Goal: Leave review/rating: Leave review/rating

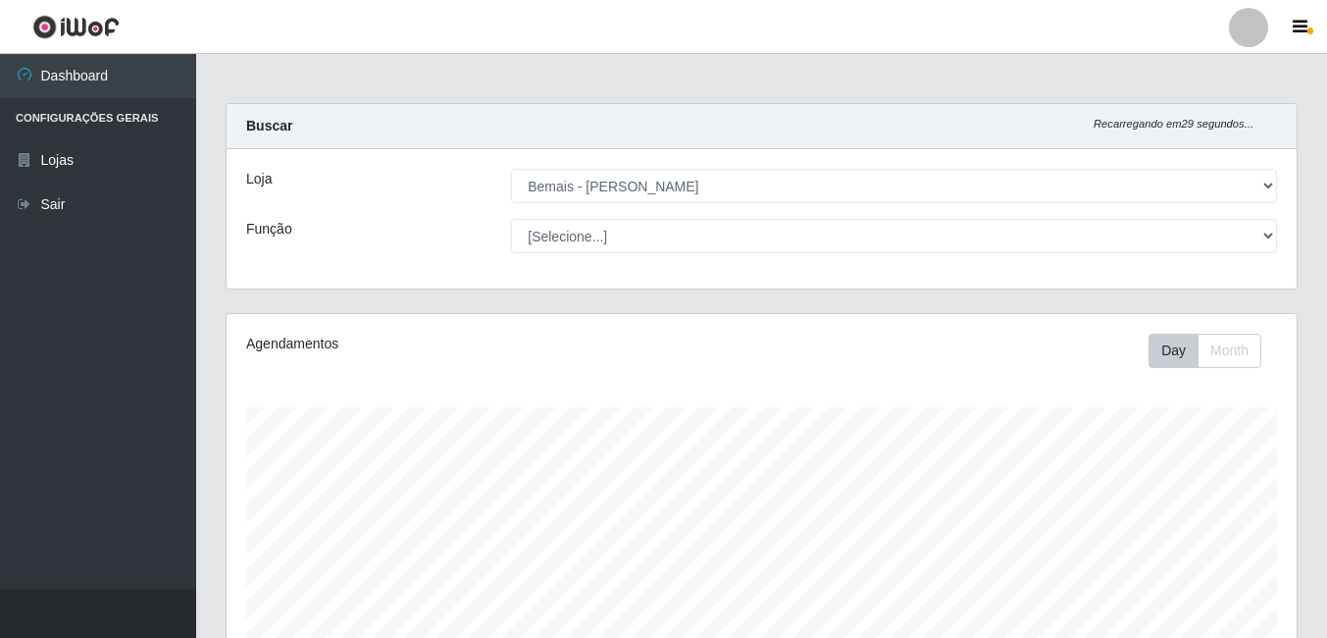
select select "230"
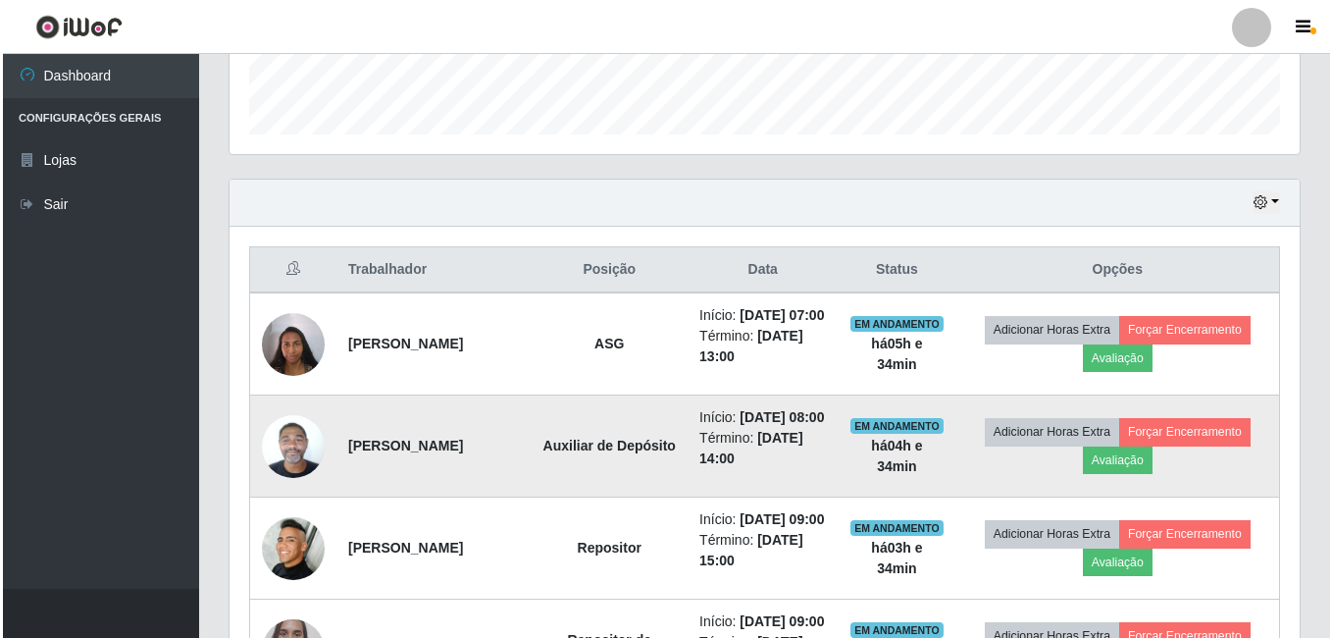
scroll to position [588, 0]
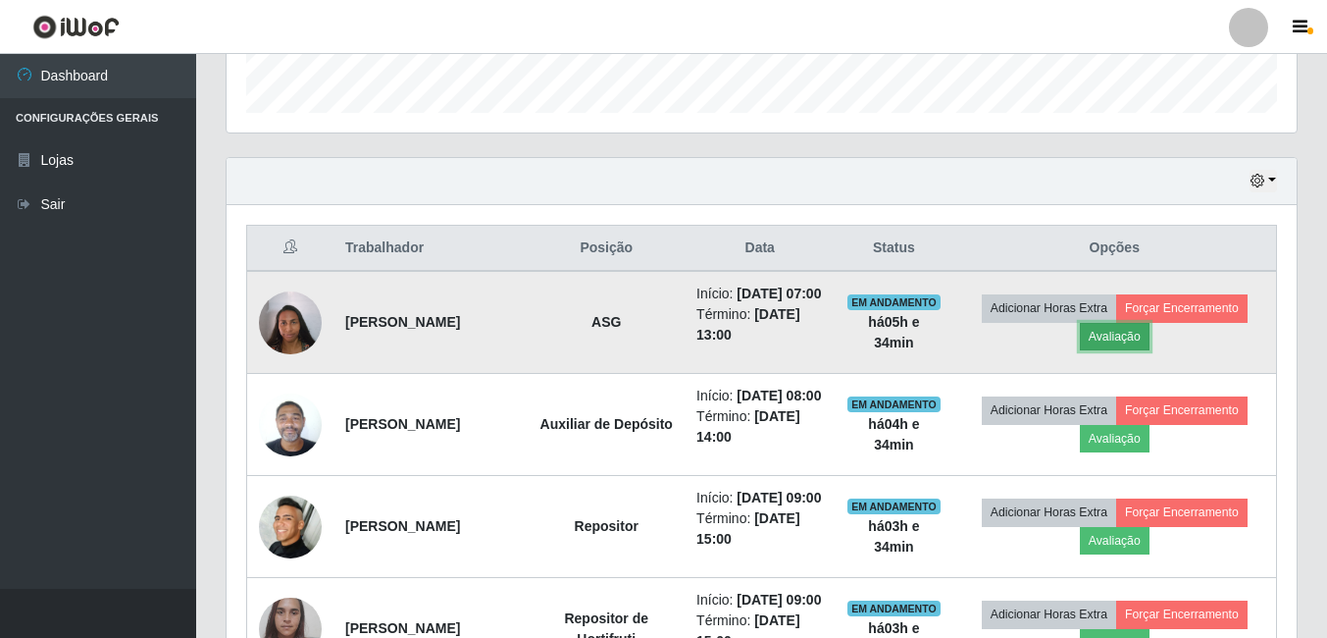
click at [1128, 350] on button "Avaliação" at bounding box center [1115, 336] width 70 height 27
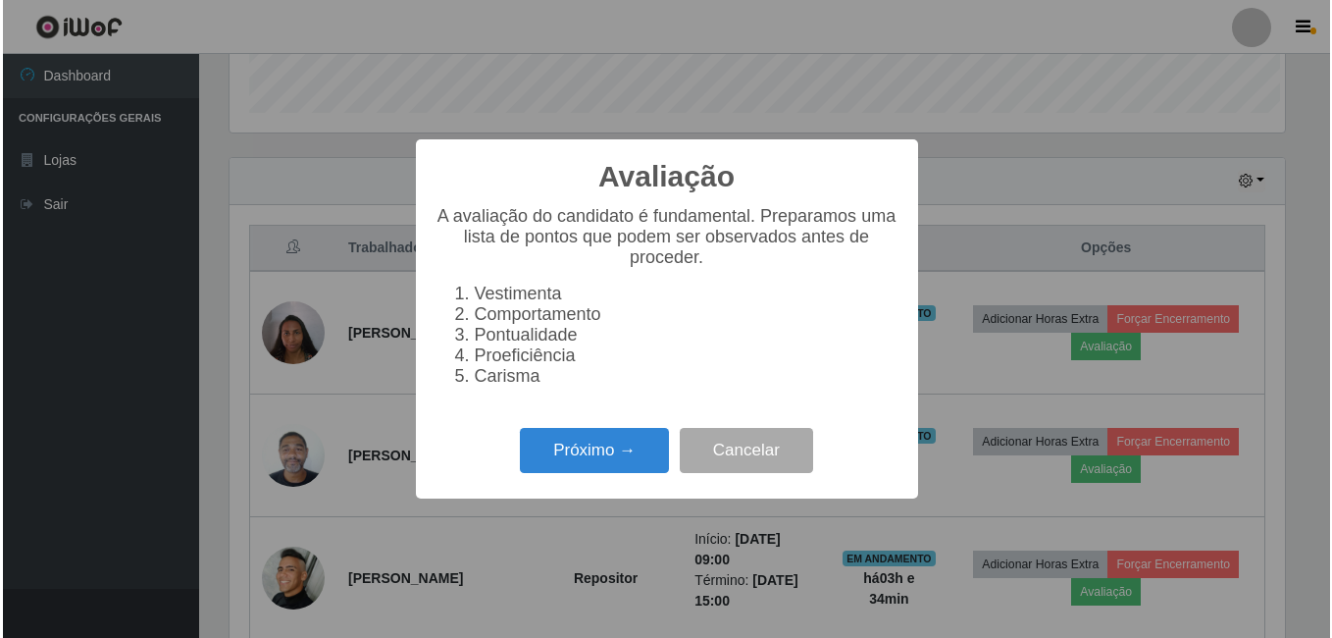
scroll to position [407, 1060]
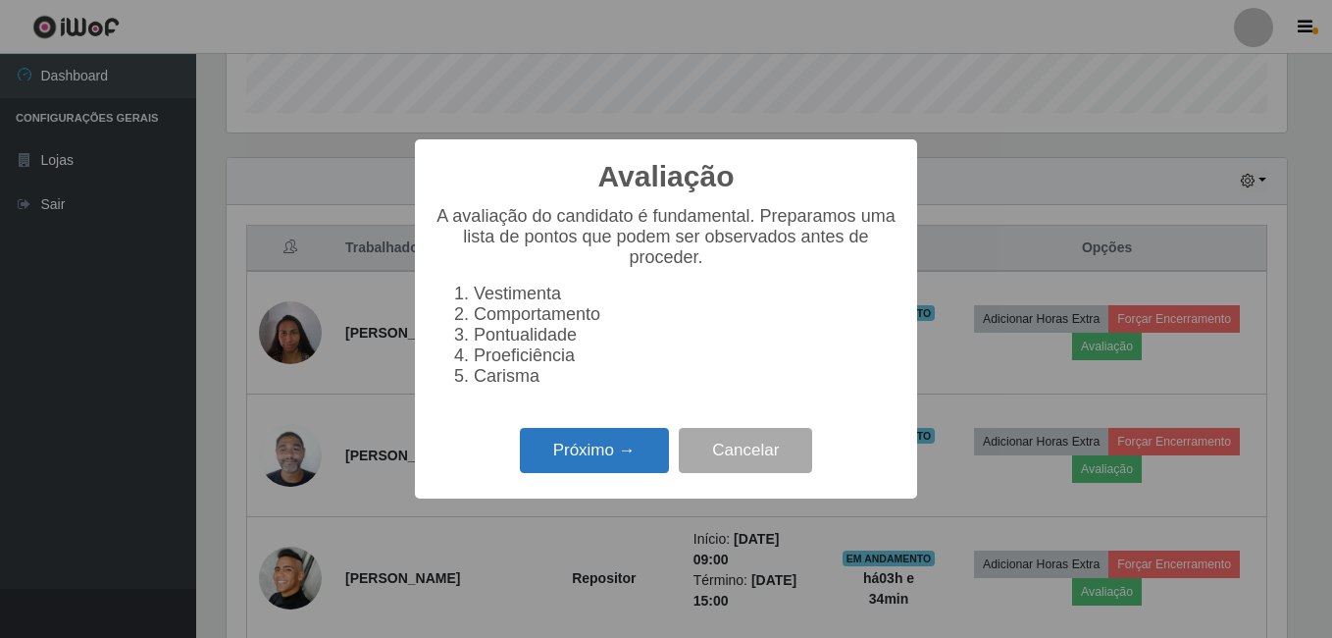
click at [594, 452] on button "Próximo →" at bounding box center [594, 451] width 149 height 46
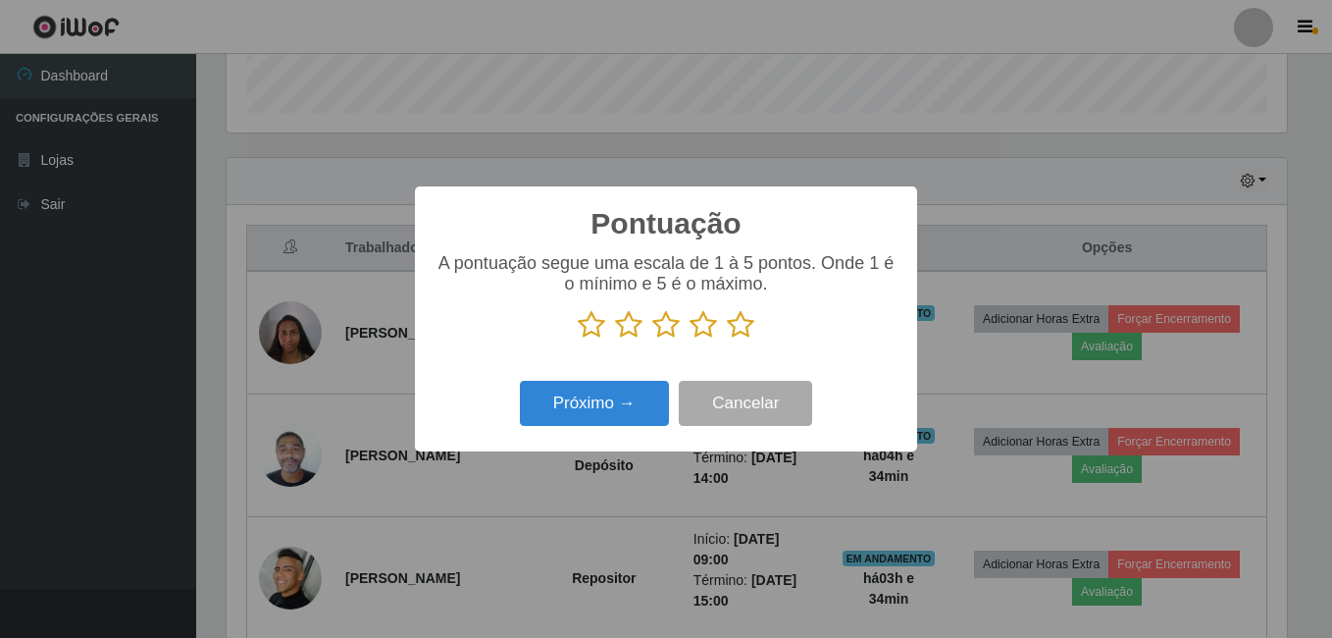
drag, startPoint x: 745, startPoint y: 330, endPoint x: 675, endPoint y: 352, distance: 74.1
click at [745, 329] on icon at bounding box center [740, 324] width 27 height 29
click at [727, 339] on input "radio" at bounding box center [727, 339] width 0 height 0
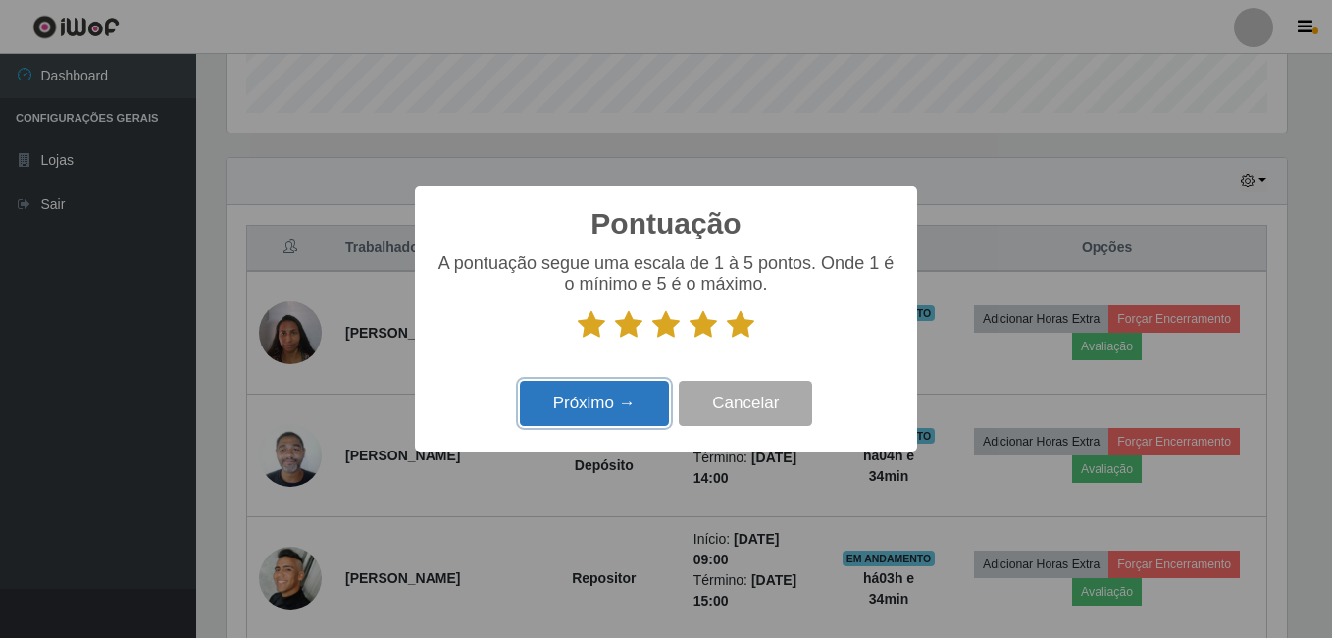
click at [617, 390] on button "Próximo →" at bounding box center [594, 404] width 149 height 46
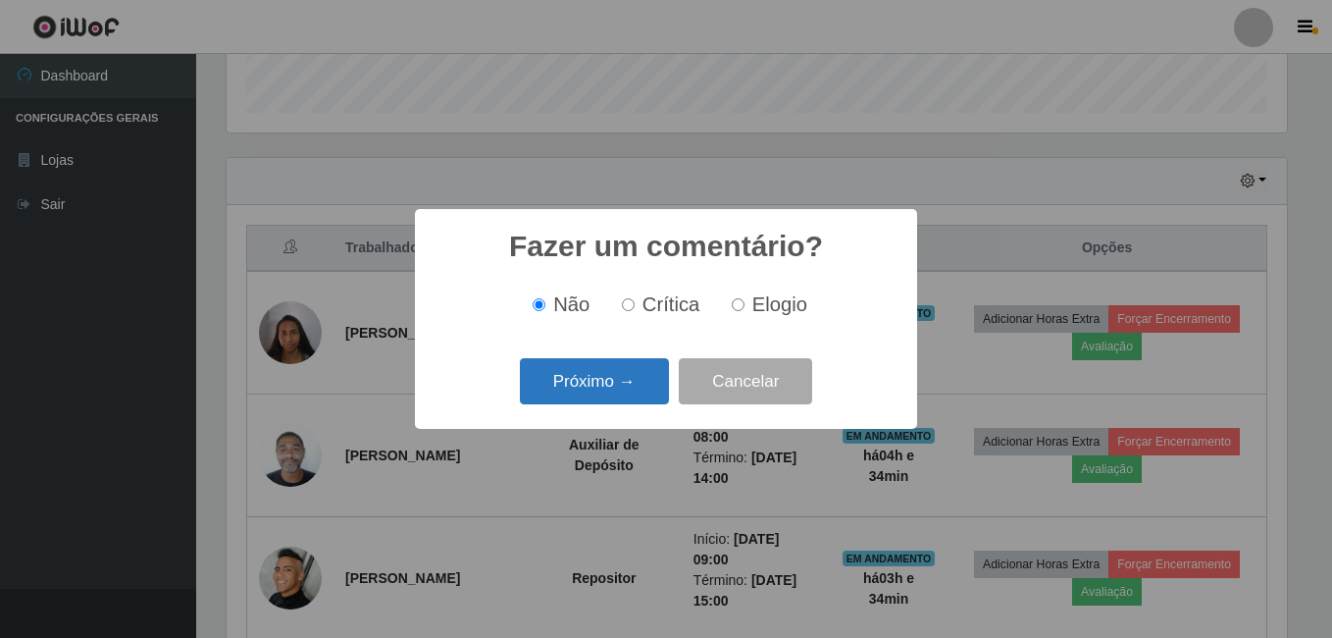
click at [593, 384] on button "Próximo →" at bounding box center [594, 381] width 149 height 46
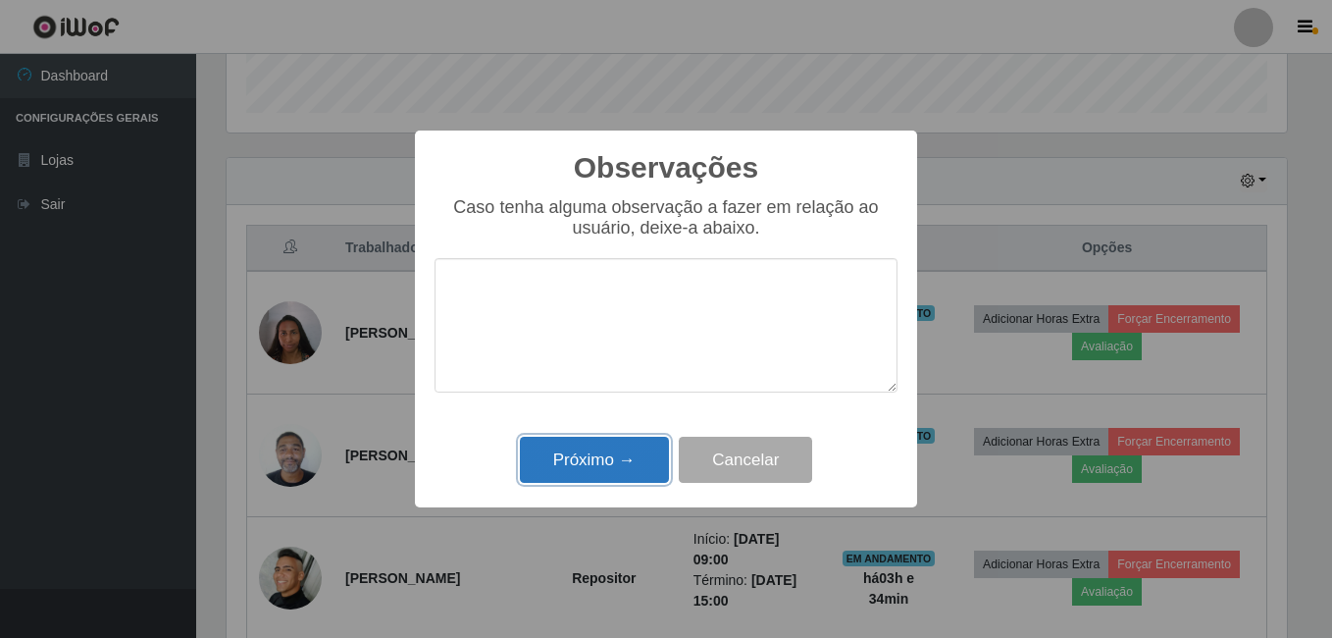
click at [603, 446] on button "Próximo →" at bounding box center [594, 459] width 149 height 46
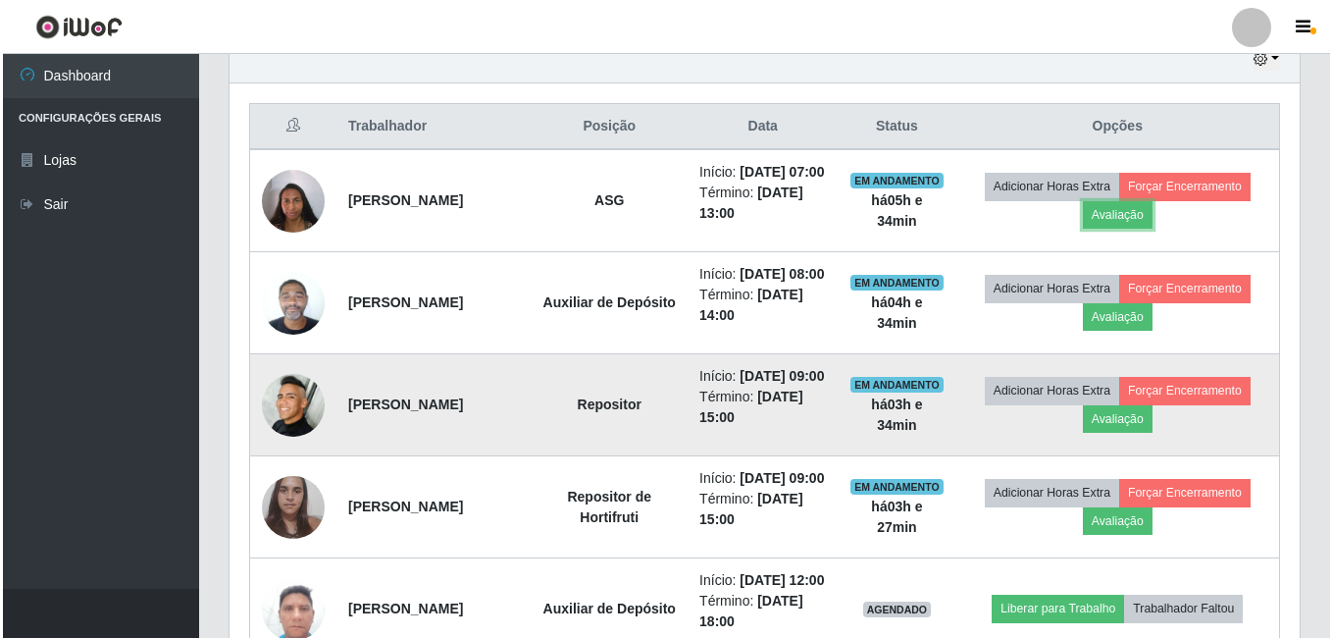
scroll to position [785, 0]
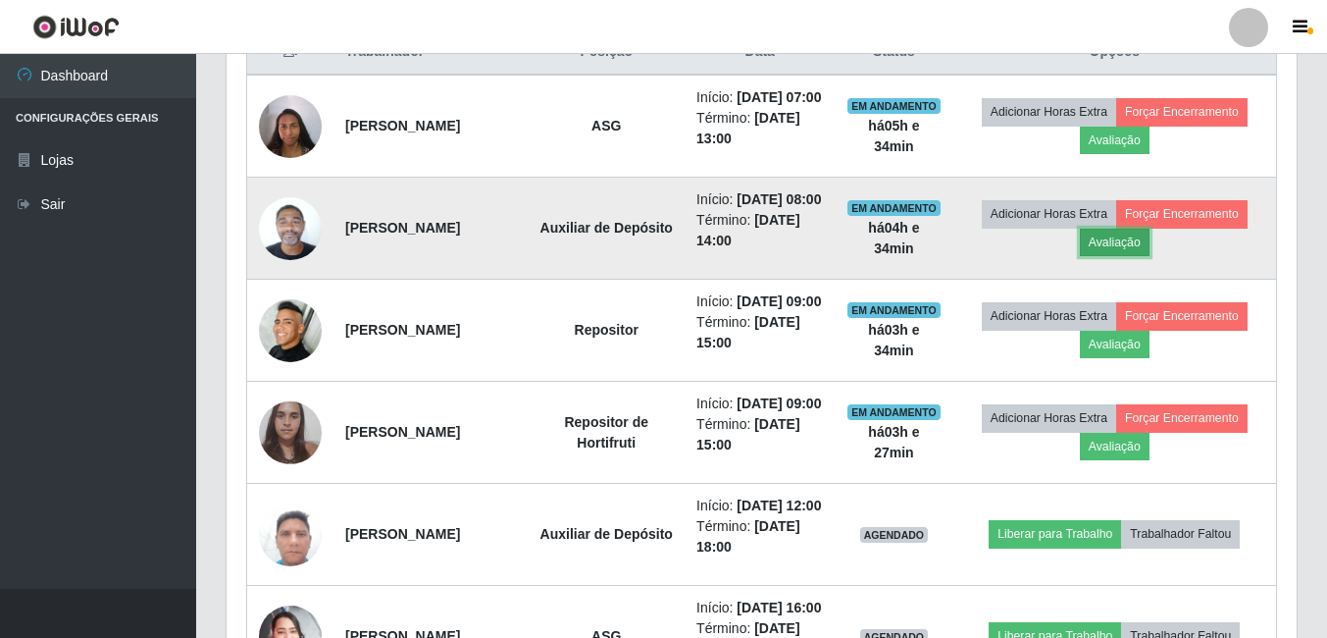
click at [1143, 256] on button "Avaliação" at bounding box center [1115, 242] width 70 height 27
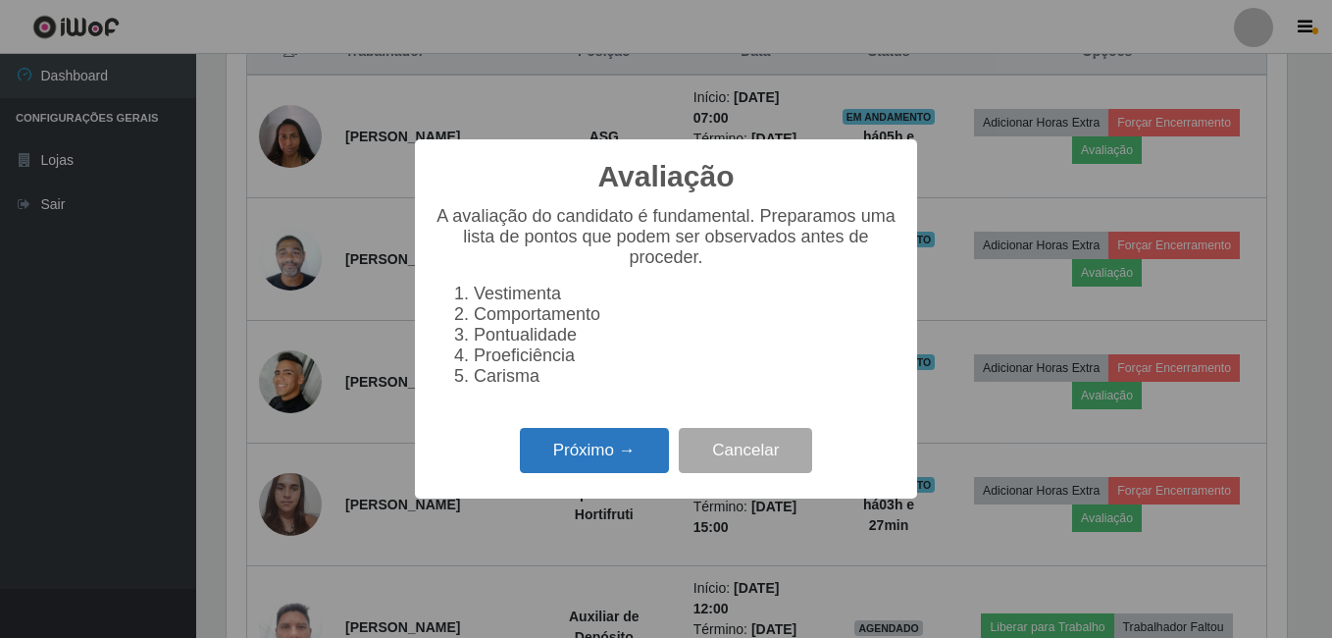
click at [585, 456] on button "Próximo →" at bounding box center [594, 451] width 149 height 46
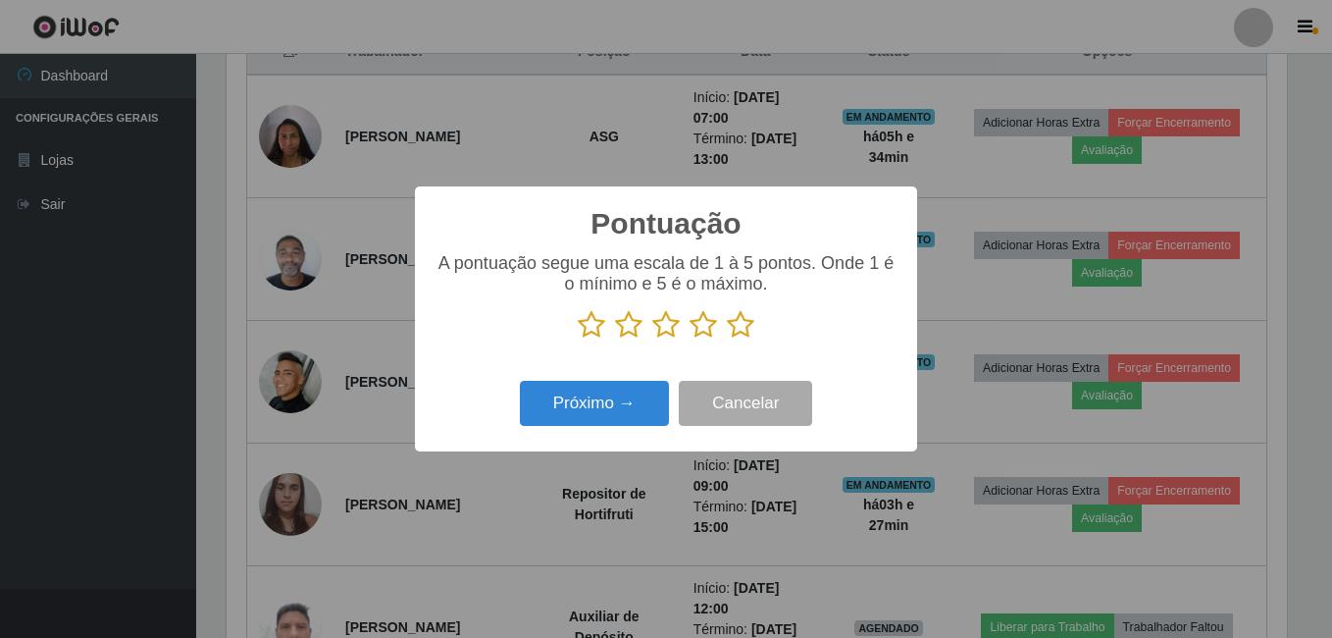
scroll to position [980381, 979728]
click at [740, 326] on icon at bounding box center [740, 324] width 27 height 29
click at [727, 339] on input "radio" at bounding box center [727, 339] width 0 height 0
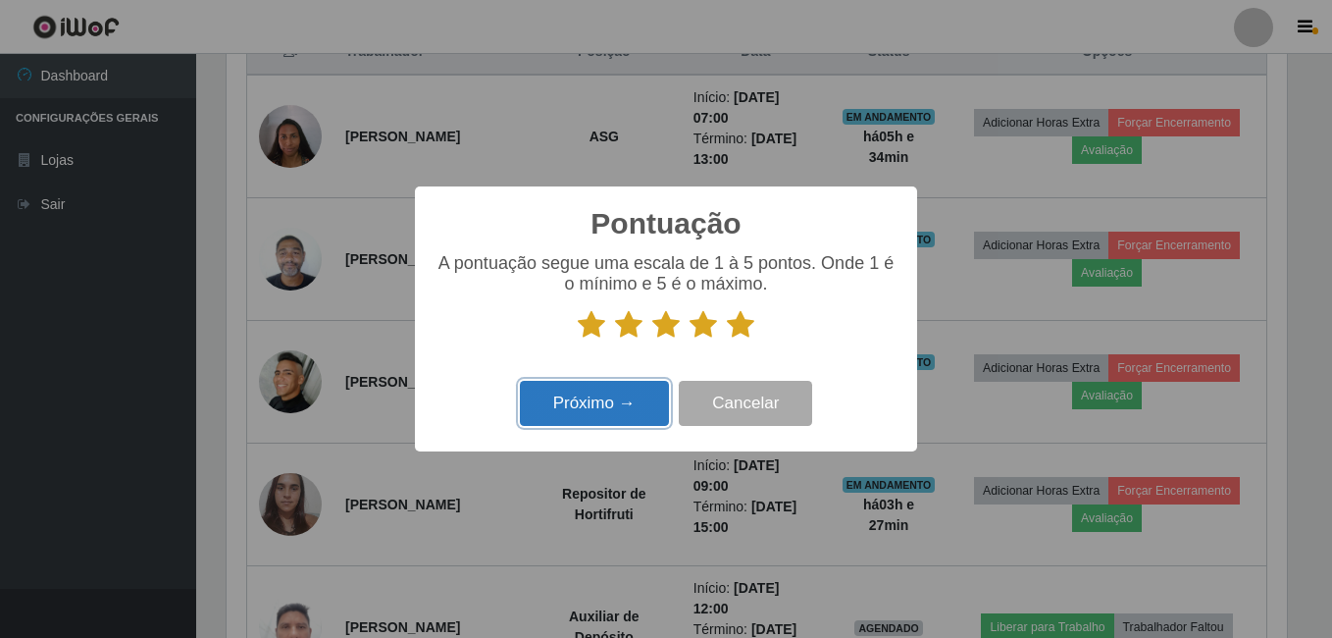
click at [566, 394] on button "Próximo →" at bounding box center [594, 404] width 149 height 46
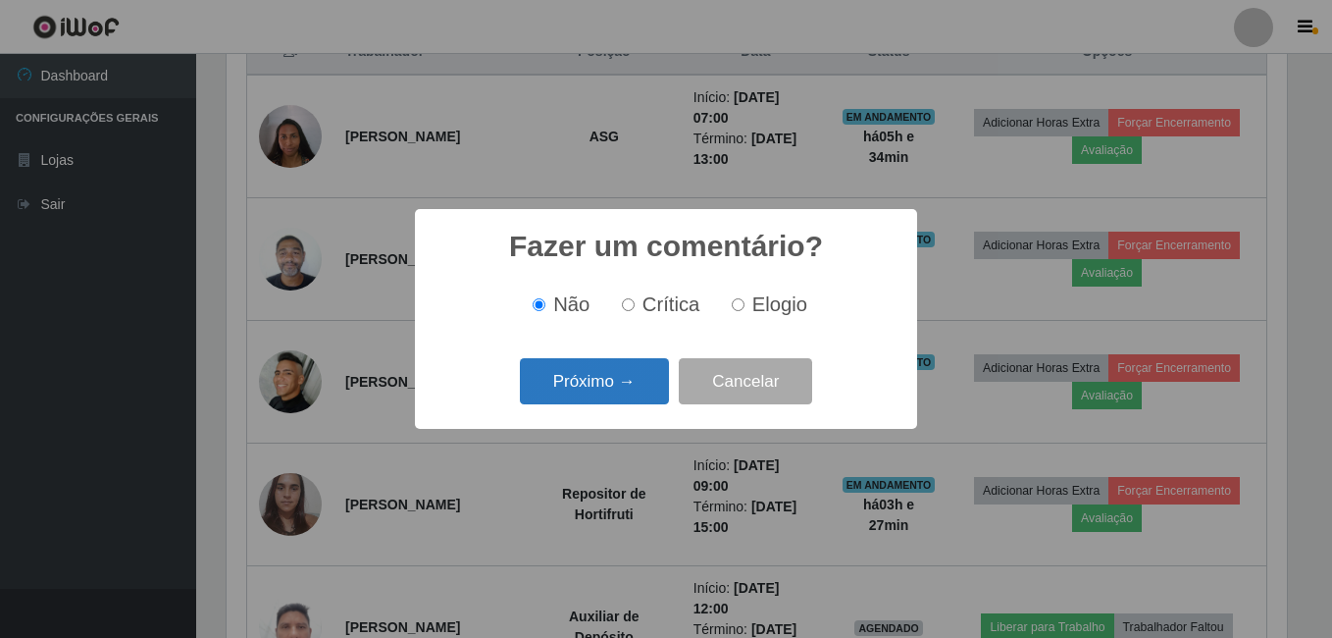
click at [587, 375] on button "Próximo →" at bounding box center [594, 381] width 149 height 46
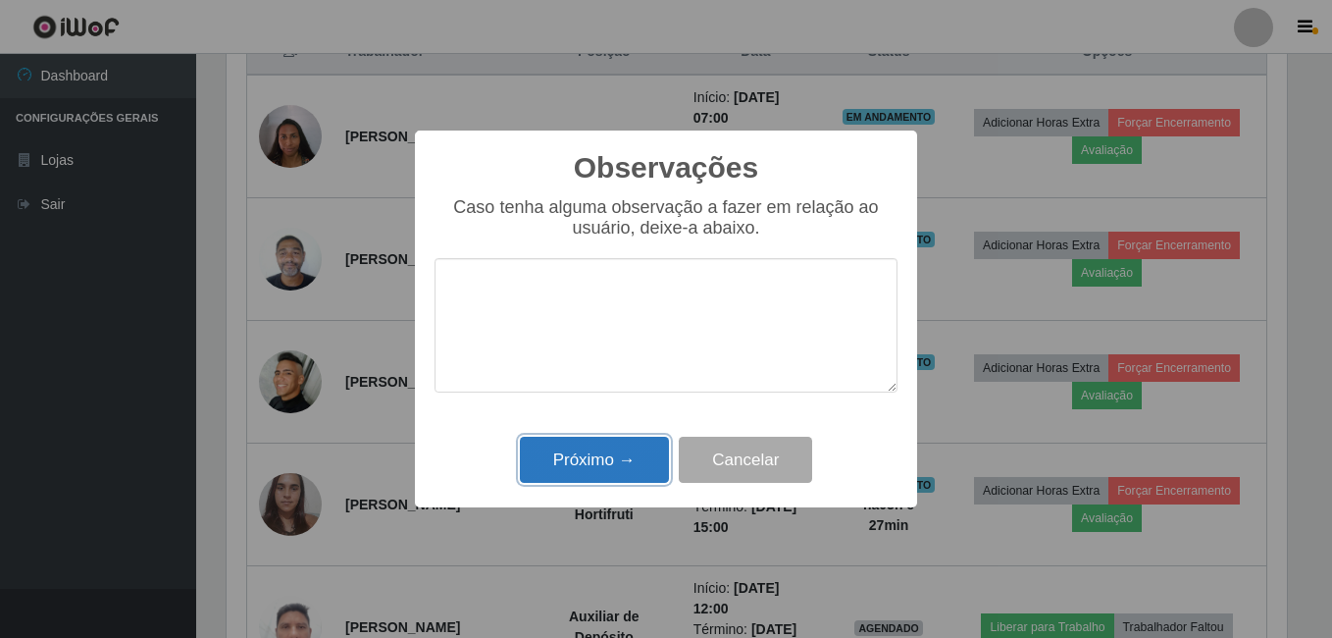
click at [608, 456] on button "Próximo →" at bounding box center [594, 459] width 149 height 46
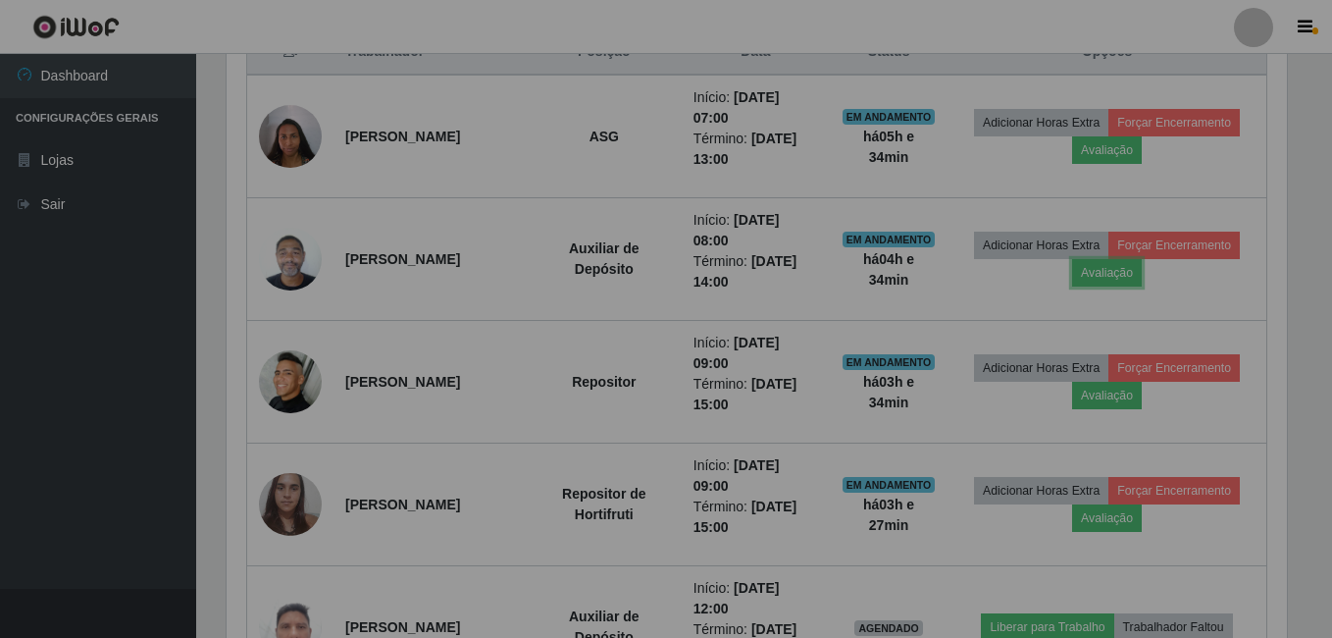
scroll to position [407, 1070]
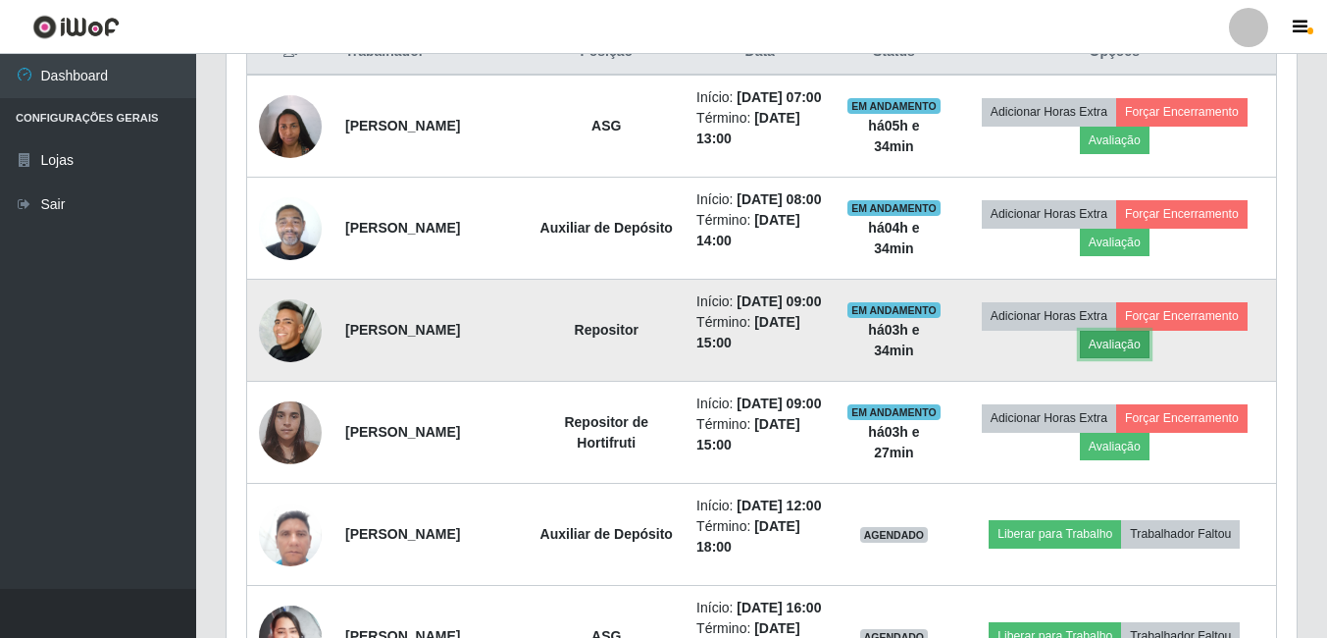
click at [1143, 358] on button "Avaliação" at bounding box center [1115, 344] width 70 height 27
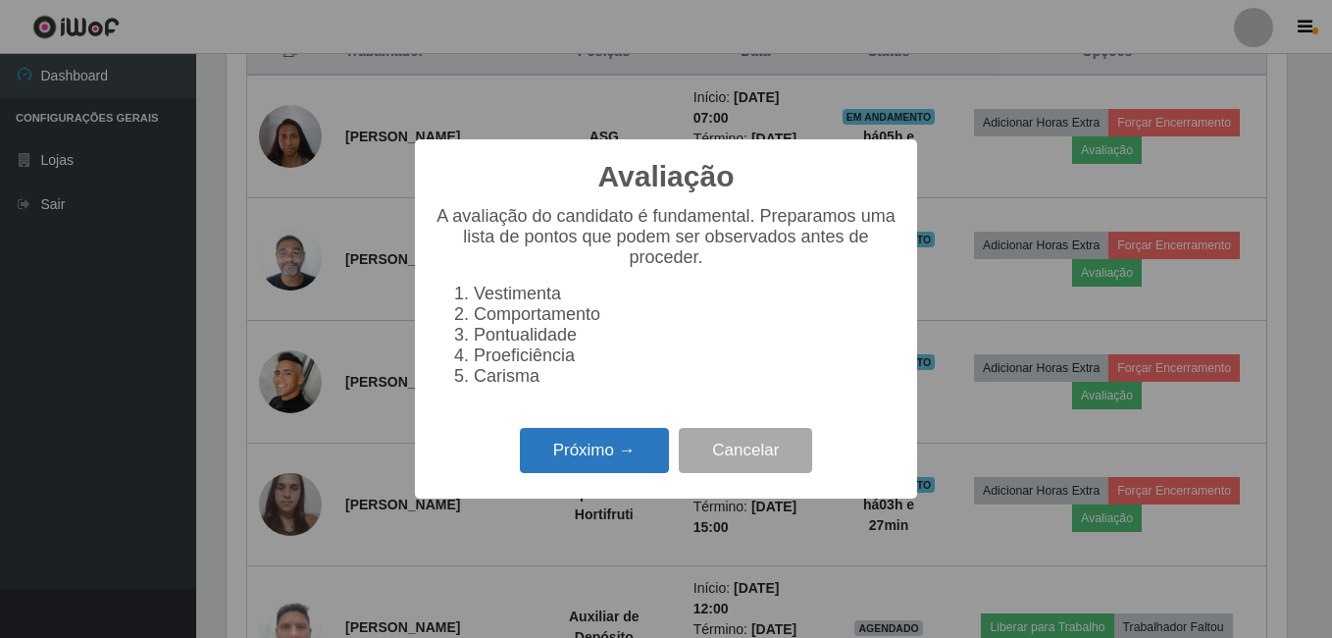
click at [590, 448] on button "Próximo →" at bounding box center [594, 451] width 149 height 46
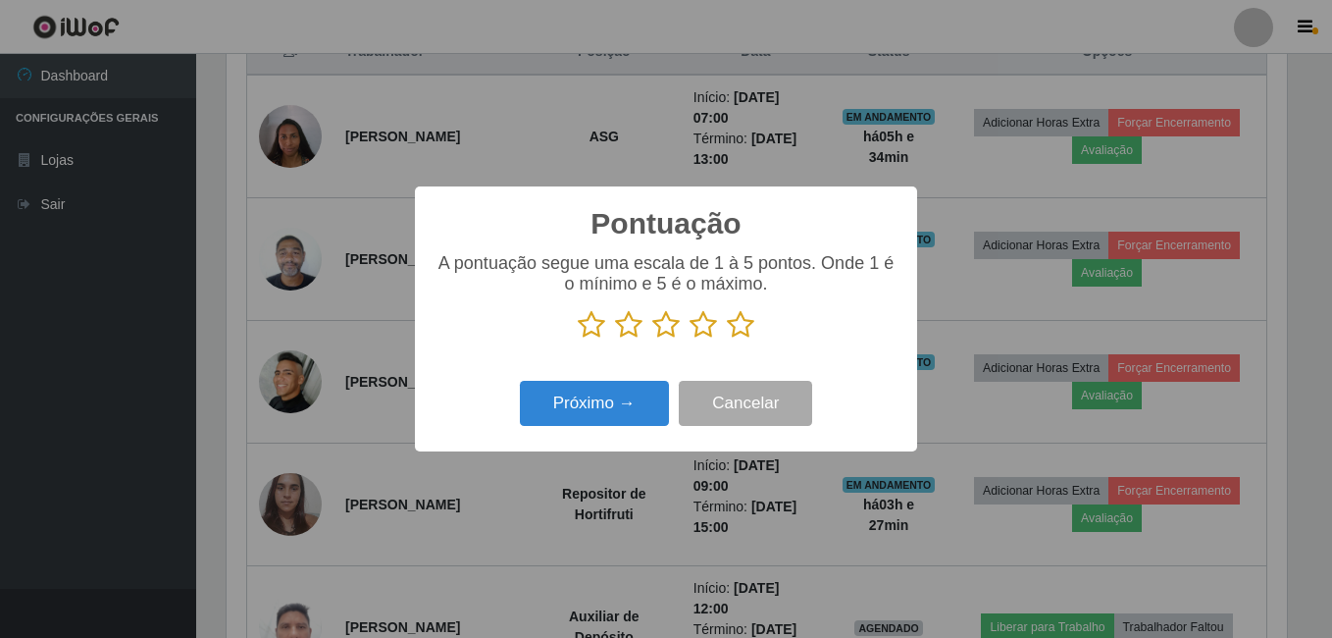
scroll to position [980381, 979728]
click at [742, 327] on icon at bounding box center [740, 324] width 27 height 29
click at [727, 339] on input "radio" at bounding box center [727, 339] width 0 height 0
click at [606, 379] on div "Próximo → Cancelar" at bounding box center [665, 403] width 463 height 56
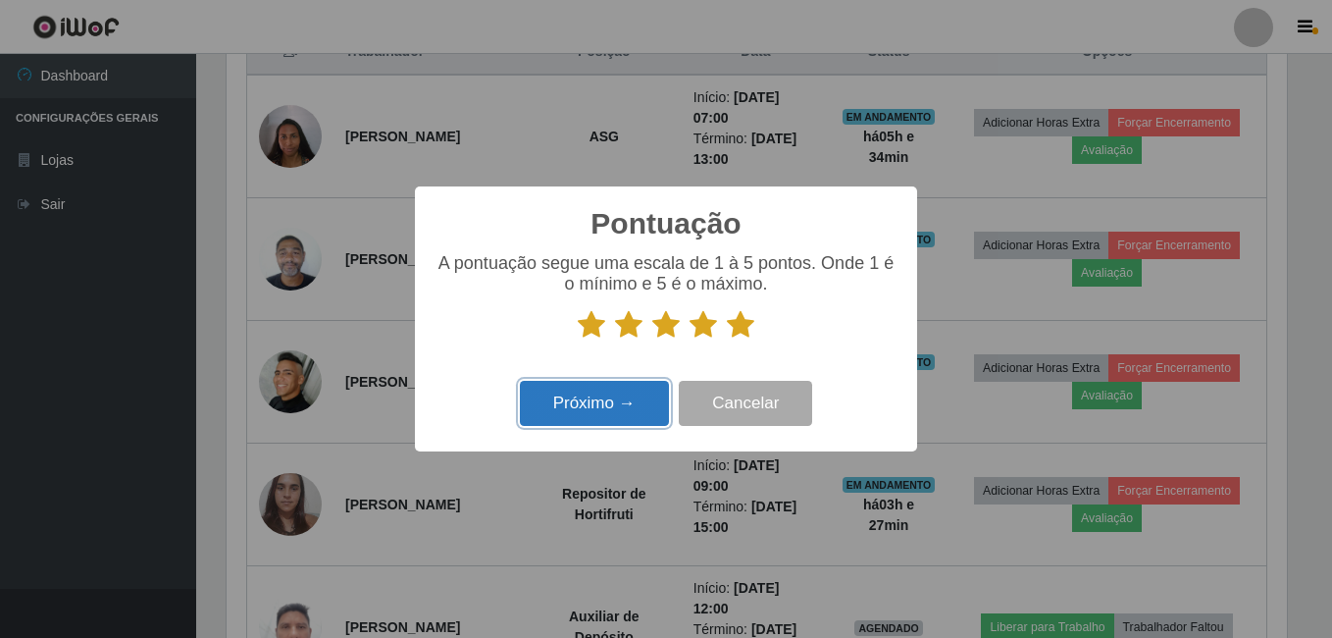
click at [590, 387] on button "Próximo →" at bounding box center [594, 404] width 149 height 46
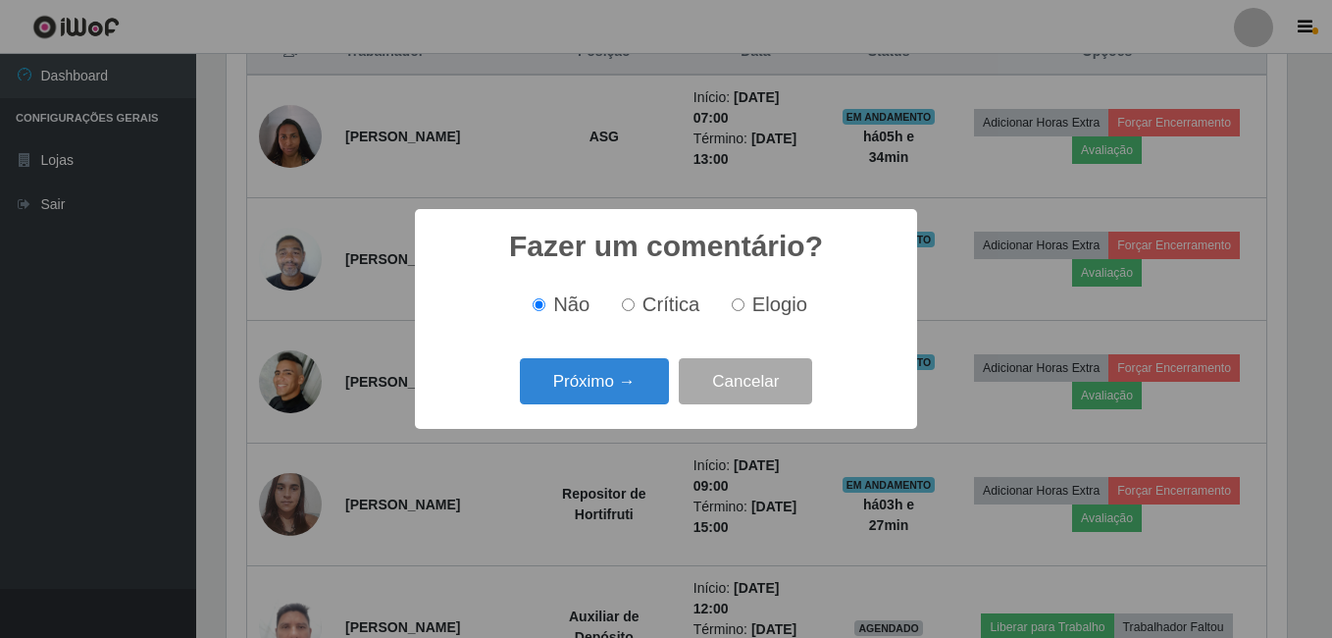
click at [590, 387] on button "Próximo →" at bounding box center [594, 381] width 149 height 46
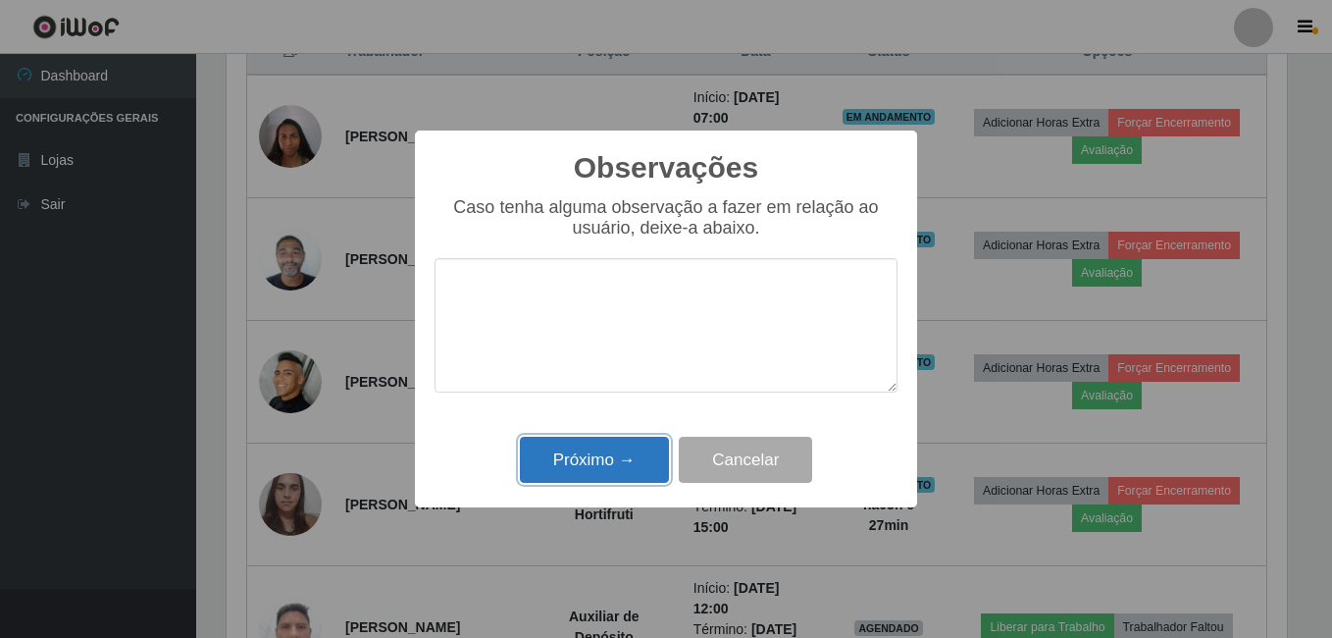
click at [610, 448] on button "Próximo →" at bounding box center [594, 459] width 149 height 46
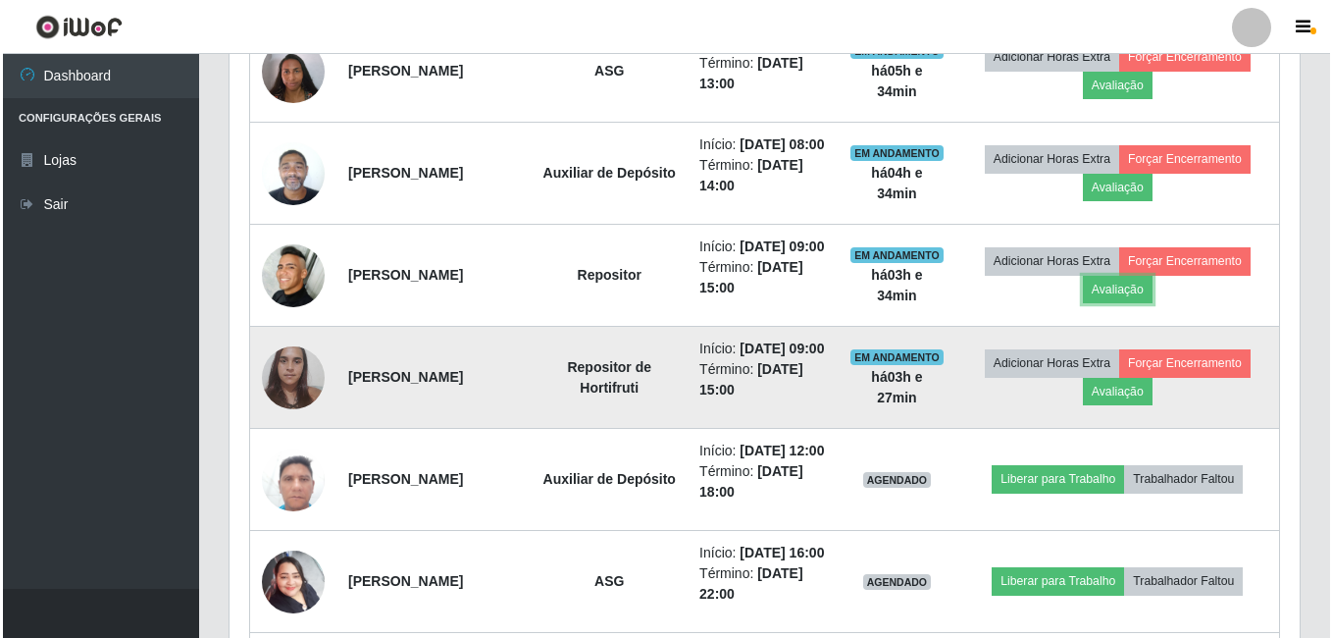
scroll to position [883, 0]
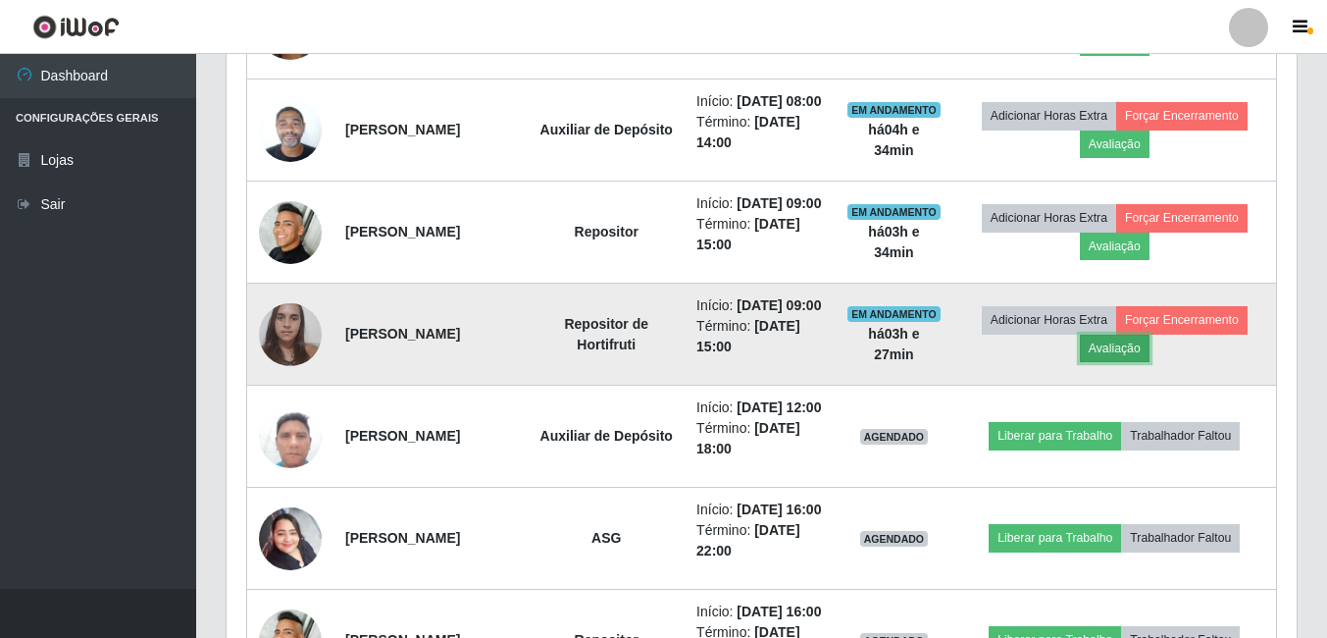
click at [1143, 362] on button "Avaliação" at bounding box center [1115, 347] width 70 height 27
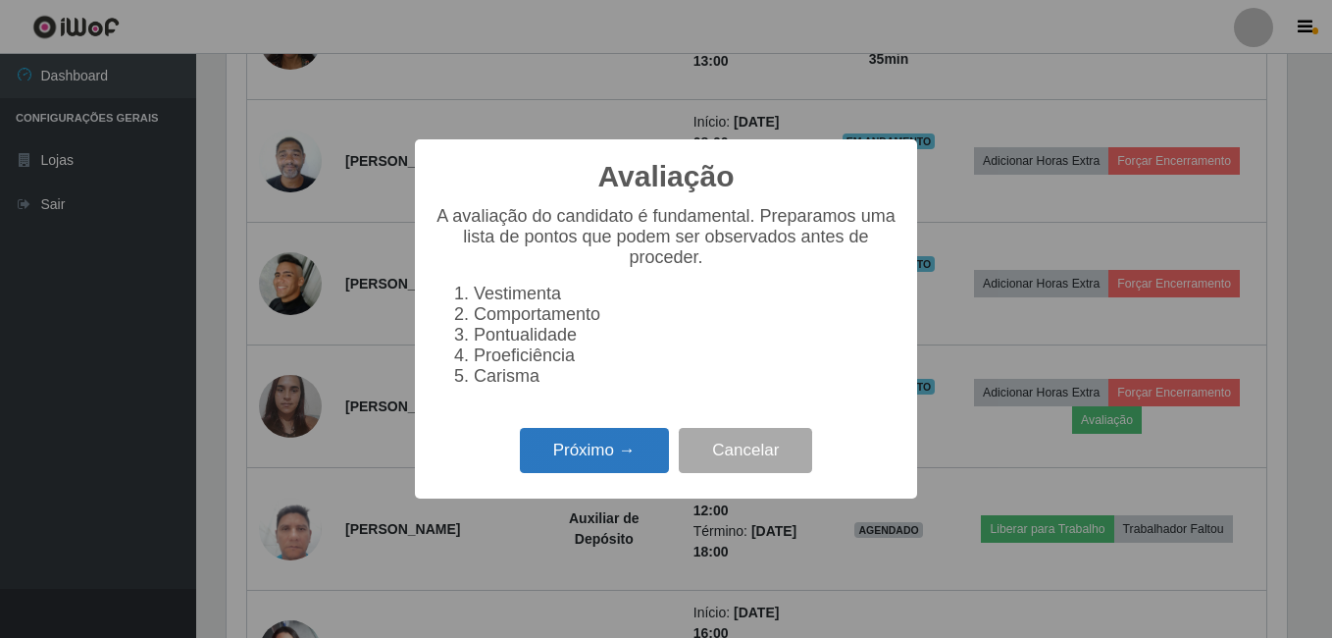
click at [633, 451] on button "Próximo →" at bounding box center [594, 451] width 149 height 46
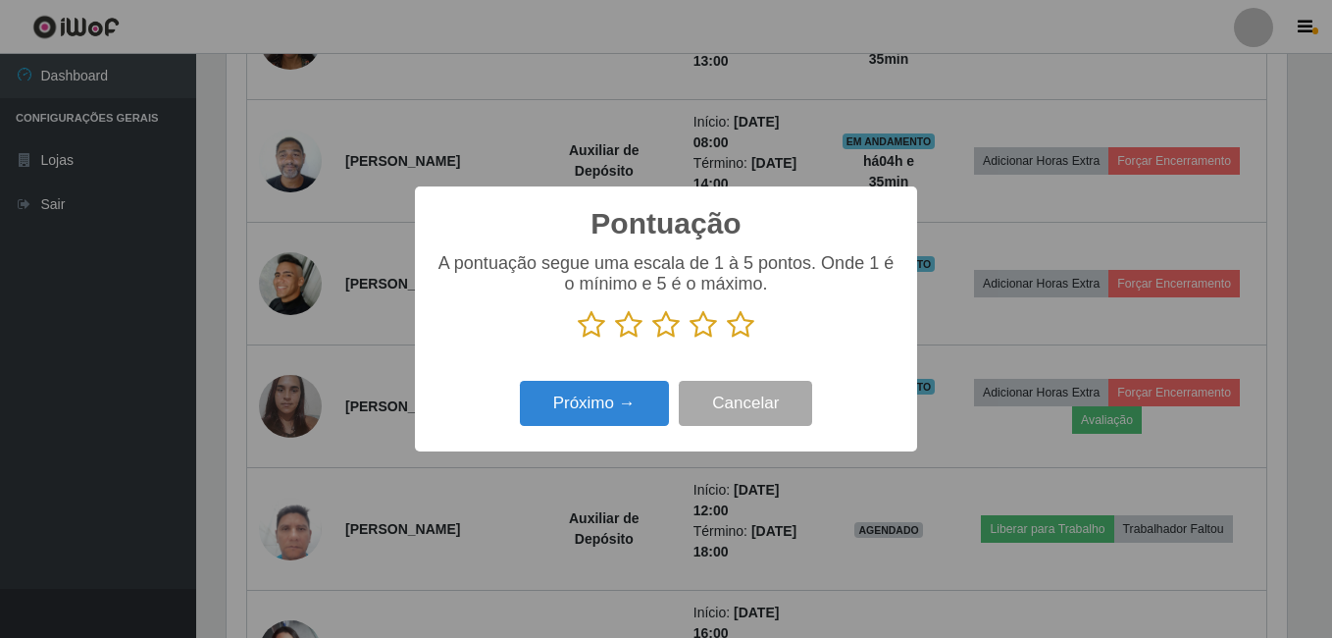
click at [737, 320] on icon at bounding box center [740, 324] width 27 height 29
click at [727, 339] on input "radio" at bounding box center [727, 339] width 0 height 0
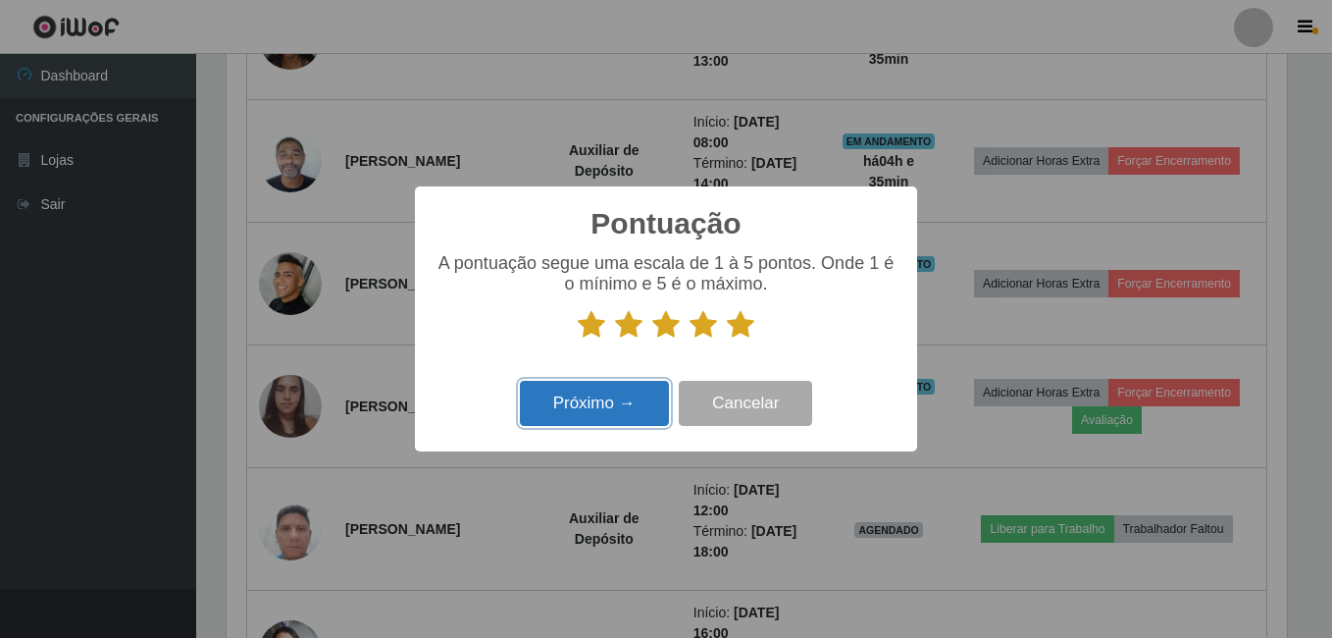
click at [594, 388] on button "Próximo →" at bounding box center [594, 404] width 149 height 46
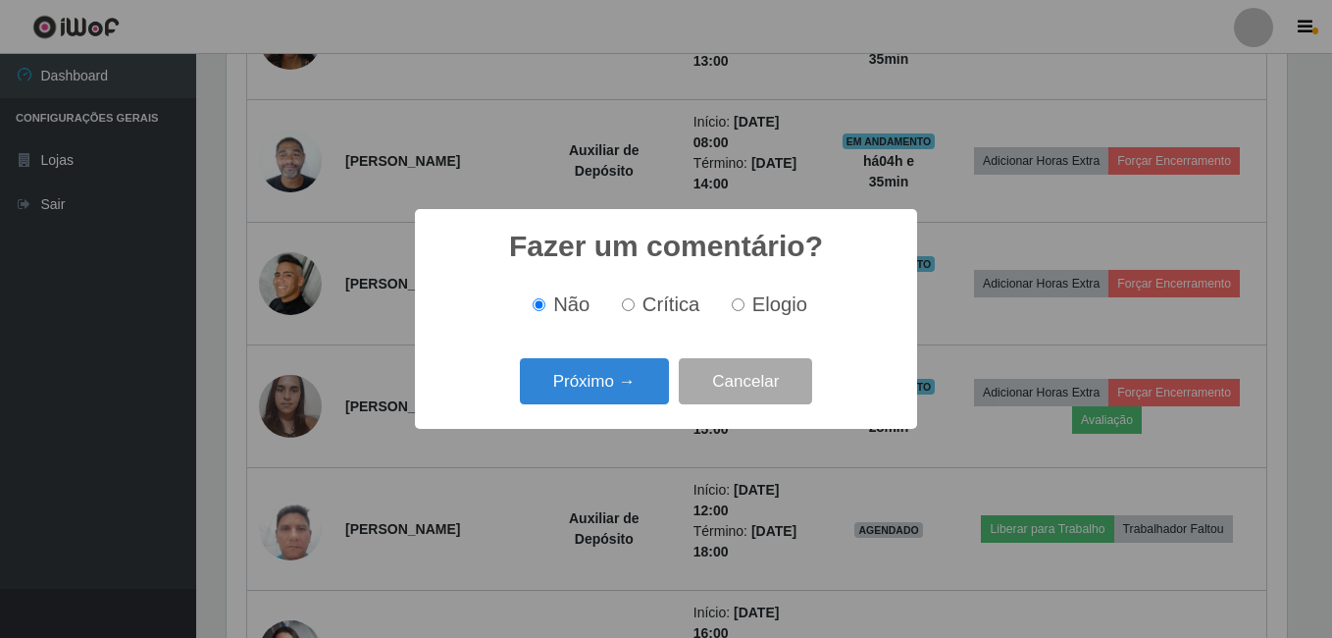
click at [581, 387] on button "Próximo →" at bounding box center [594, 381] width 149 height 46
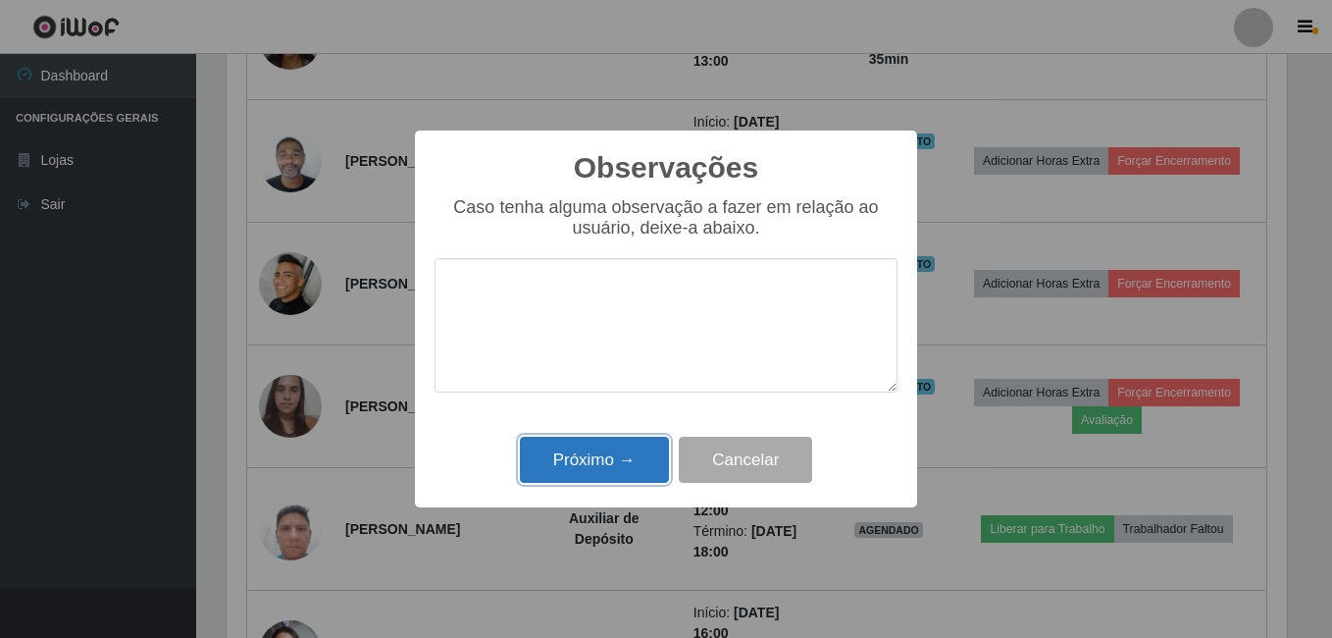
click at [608, 446] on button "Próximo →" at bounding box center [594, 459] width 149 height 46
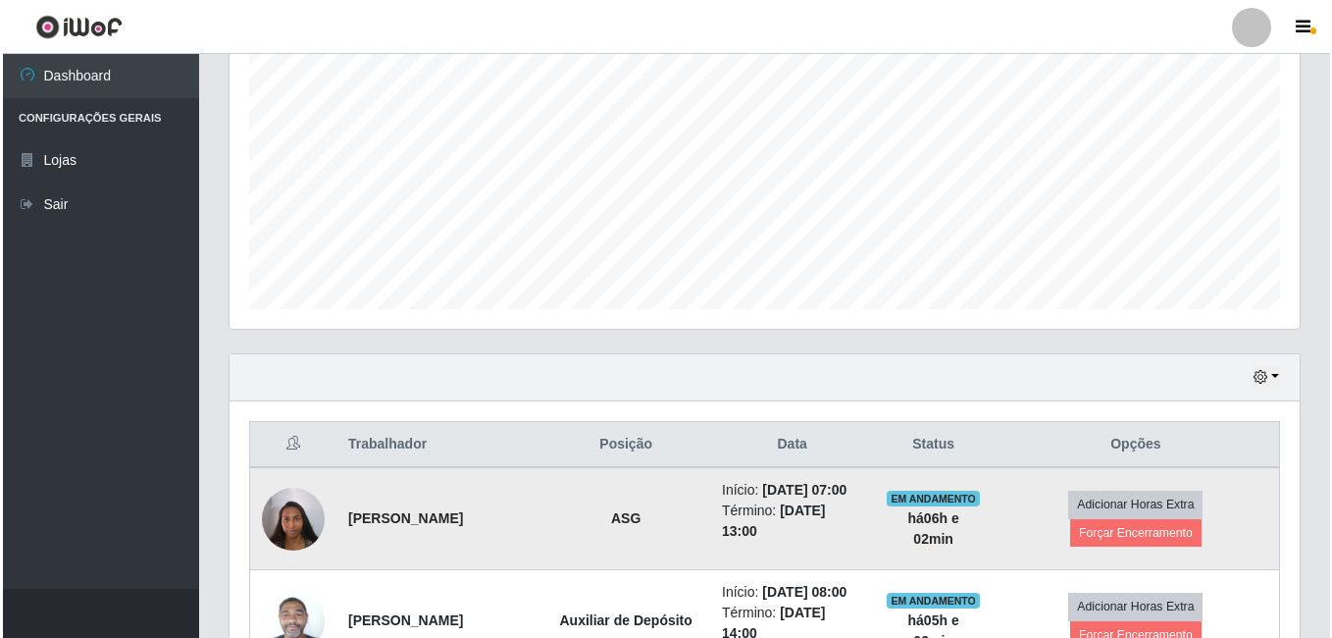
scroll to position [588, 0]
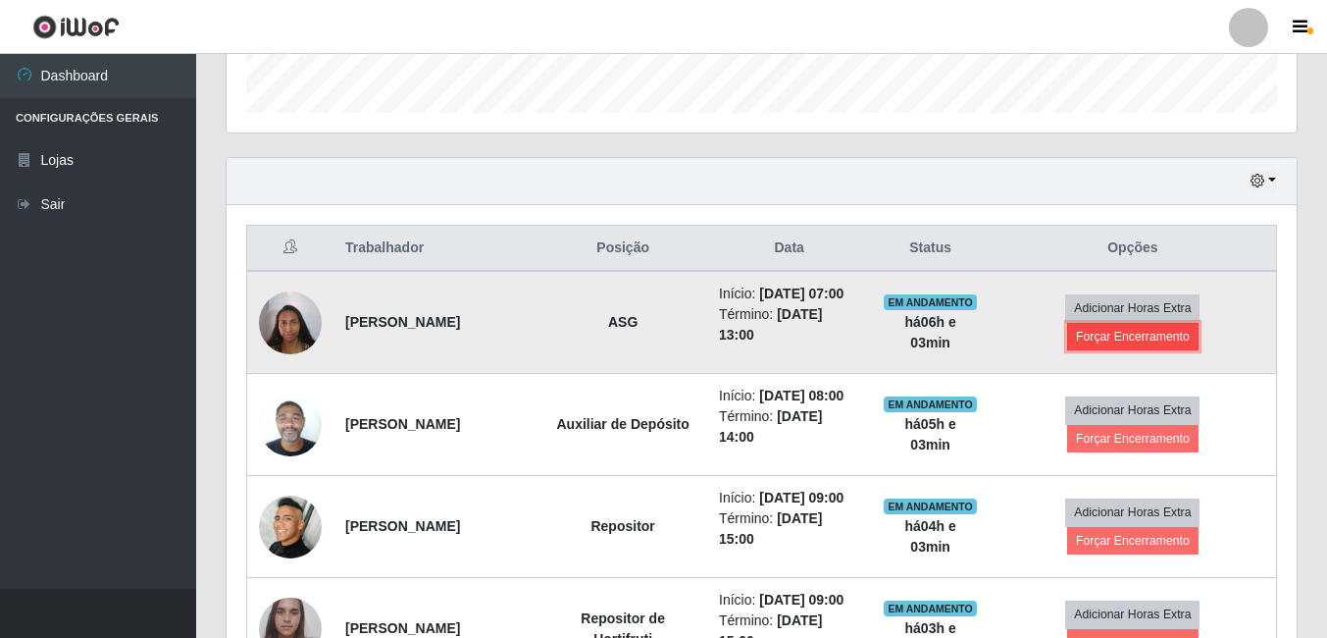
click at [1124, 350] on button "Forçar Encerramento" at bounding box center [1132, 336] width 131 height 27
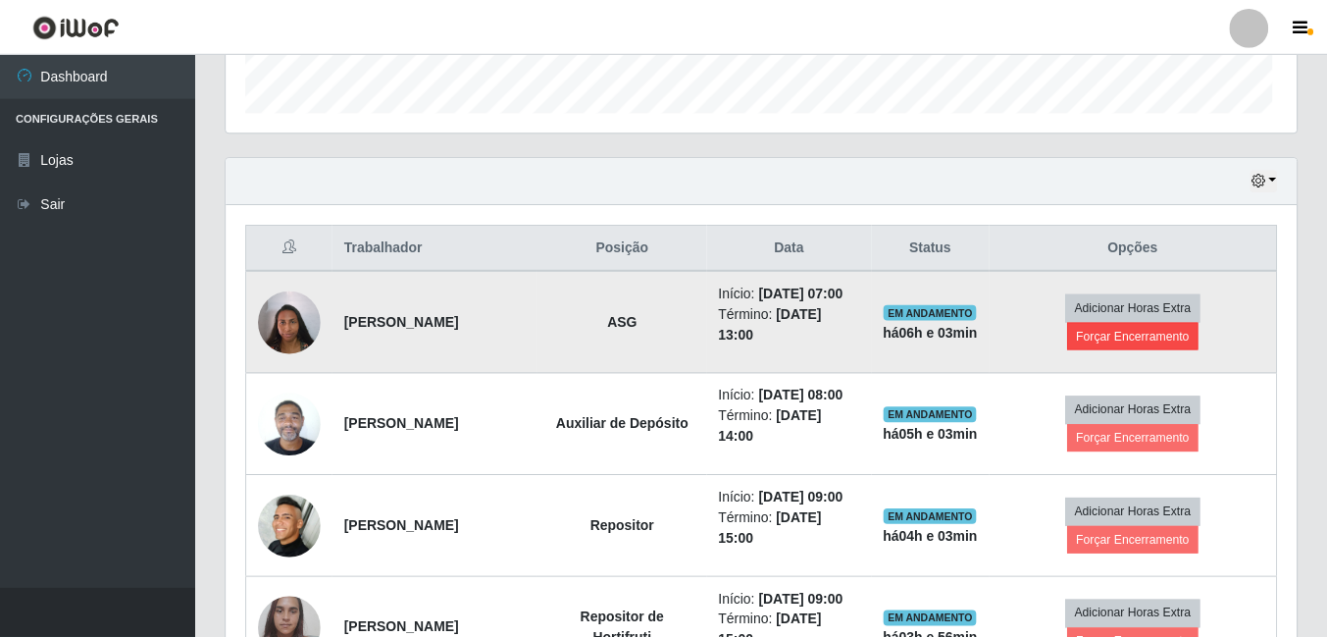
scroll to position [407, 1060]
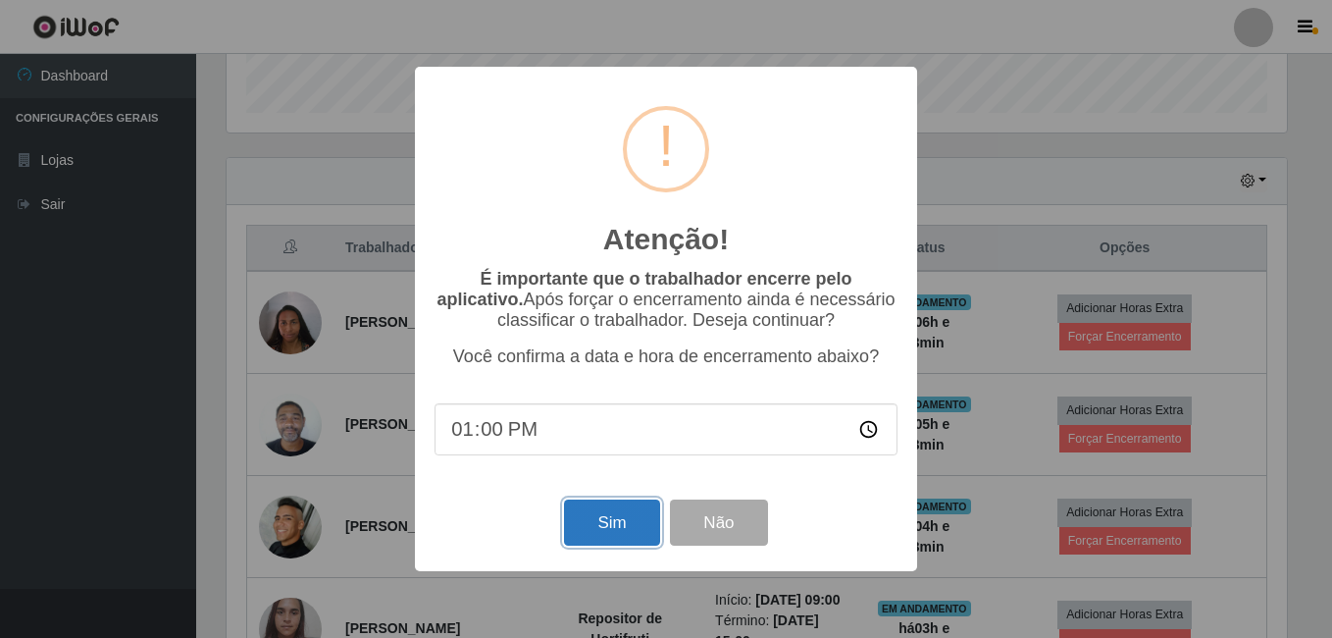
click at [589, 509] on button "Sim" at bounding box center [611, 522] width 95 height 46
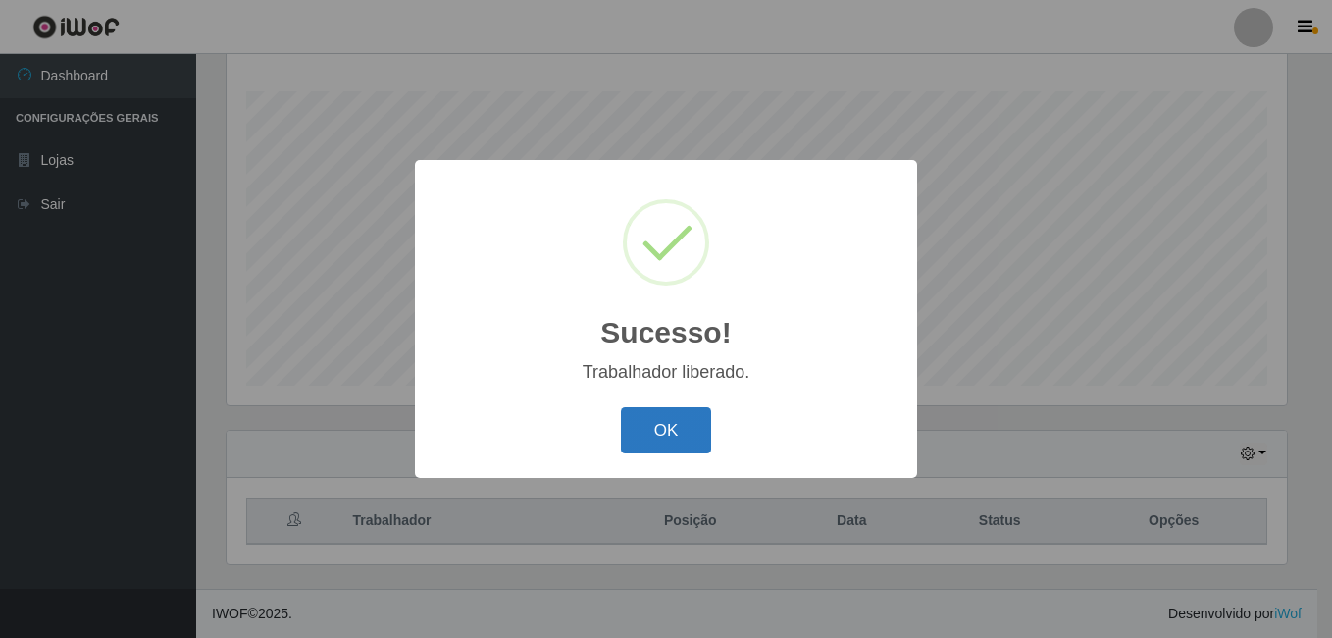
click at [704, 424] on button "OK" at bounding box center [666, 430] width 91 height 46
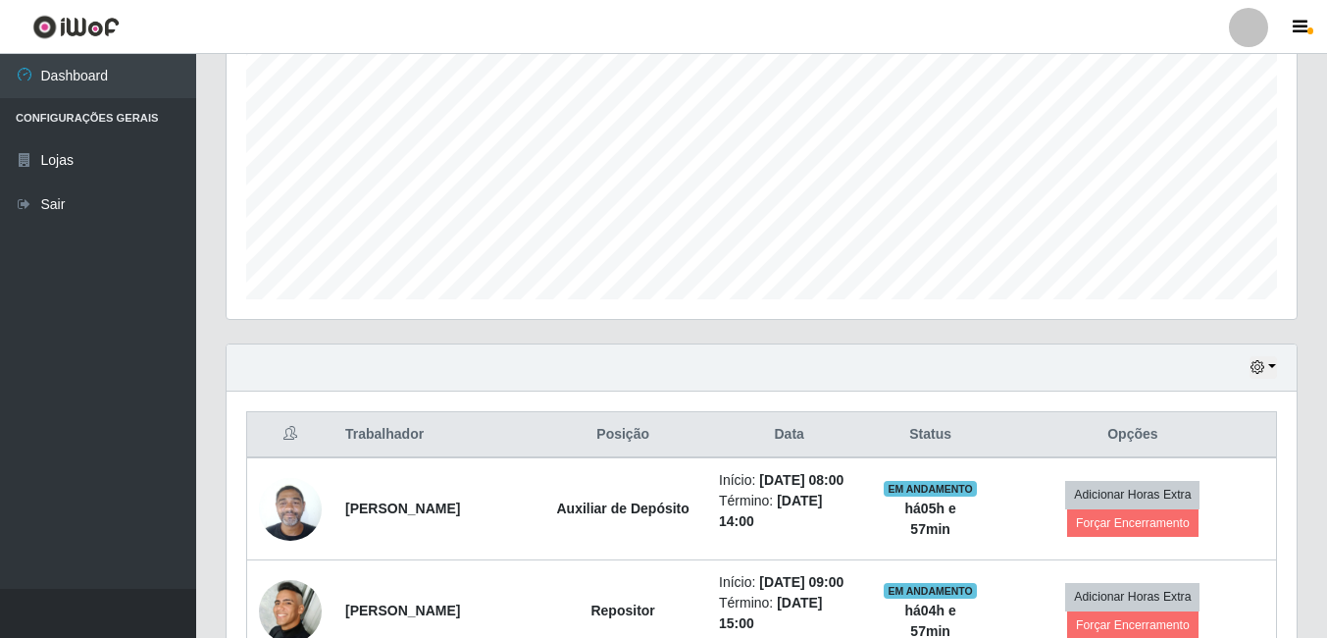
scroll to position [316, 0]
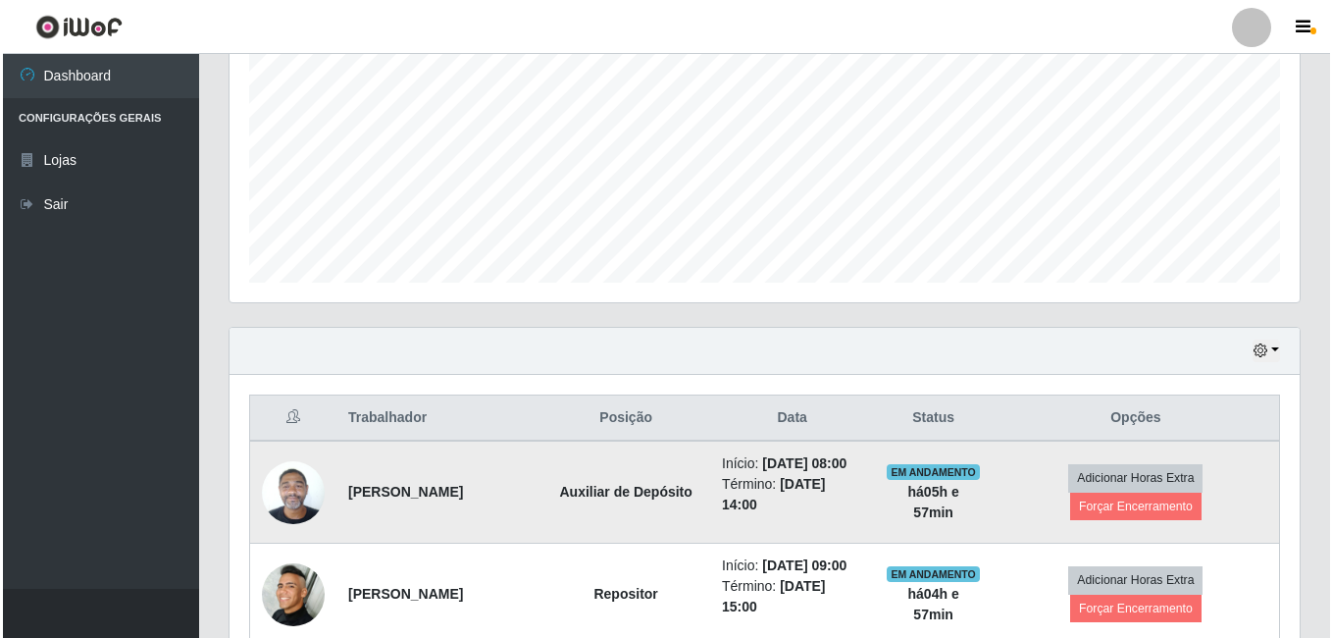
scroll to position [512, 0]
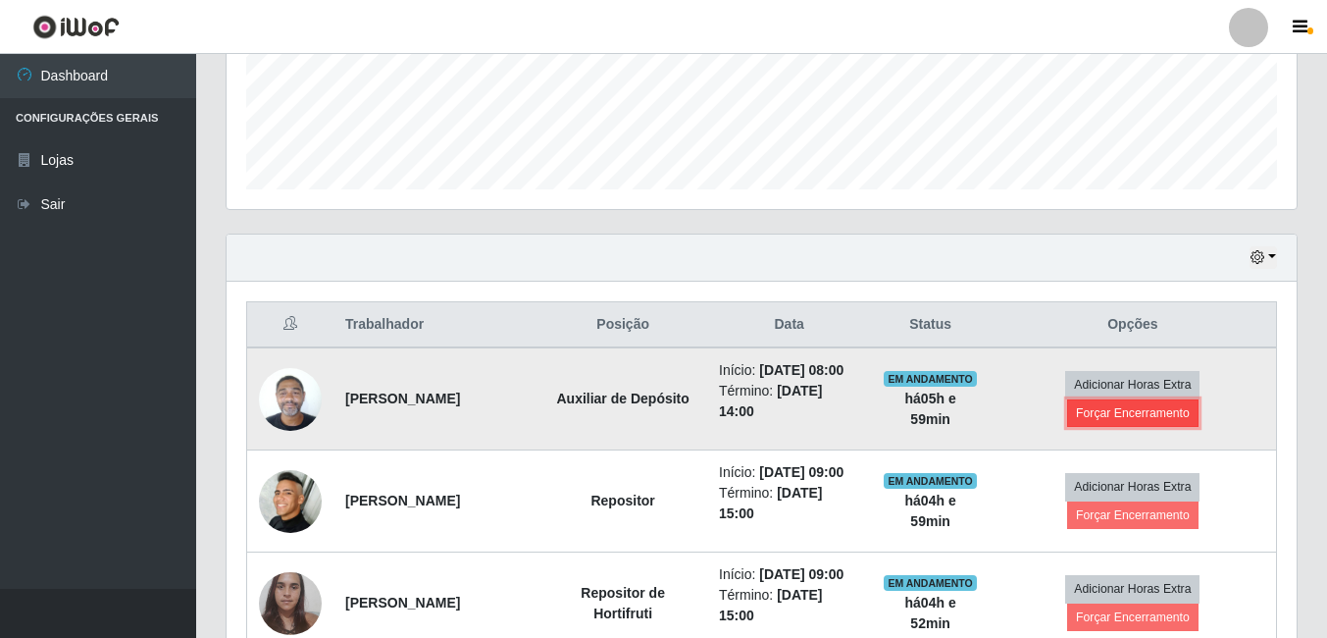
click at [1156, 427] on button "Forçar Encerramento" at bounding box center [1132, 412] width 131 height 27
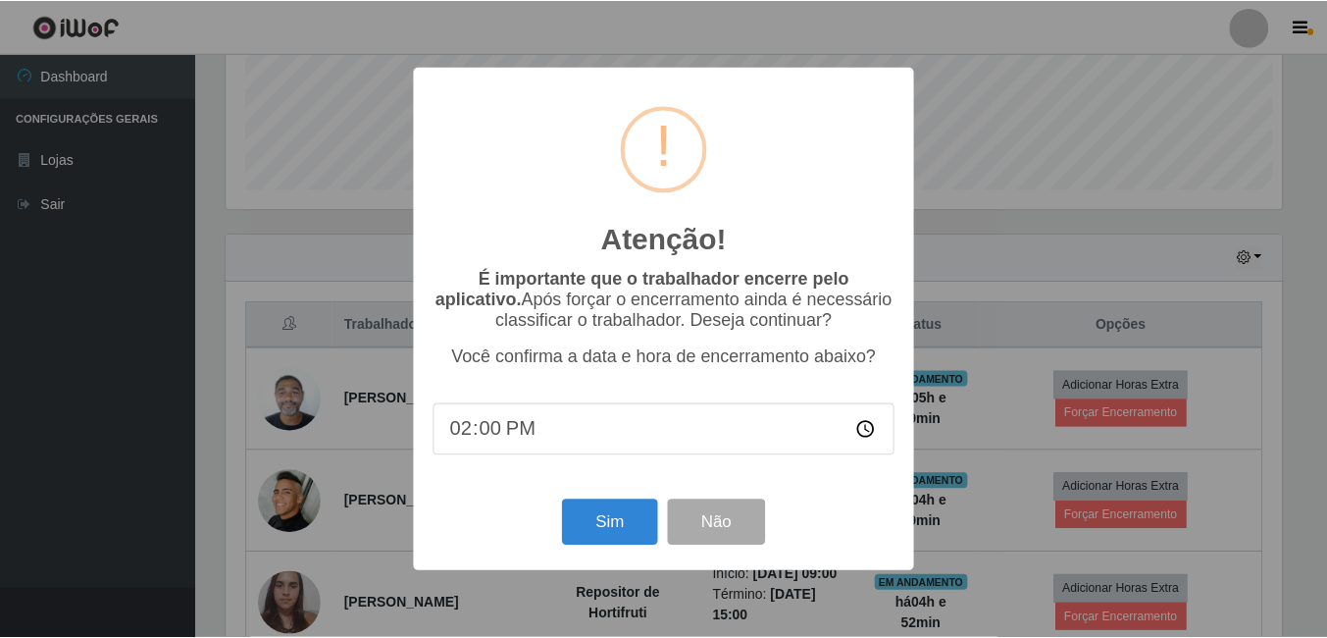
scroll to position [407, 1060]
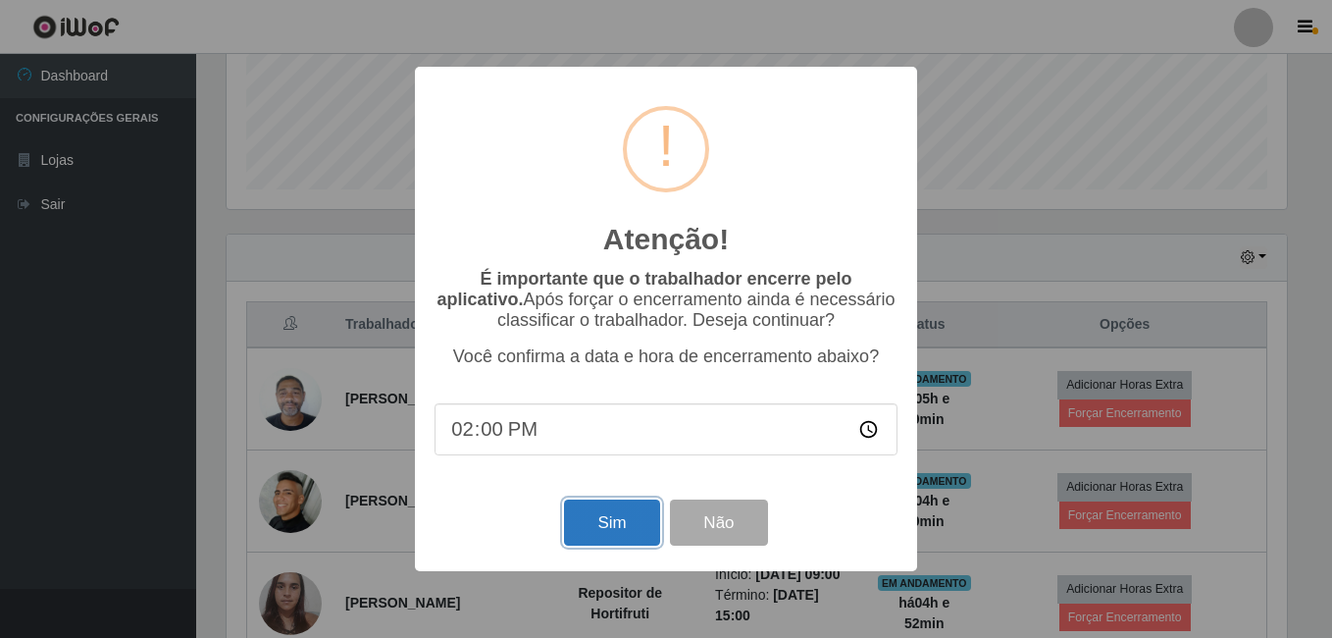
click at [603, 516] on button "Sim" at bounding box center [611, 522] width 95 height 46
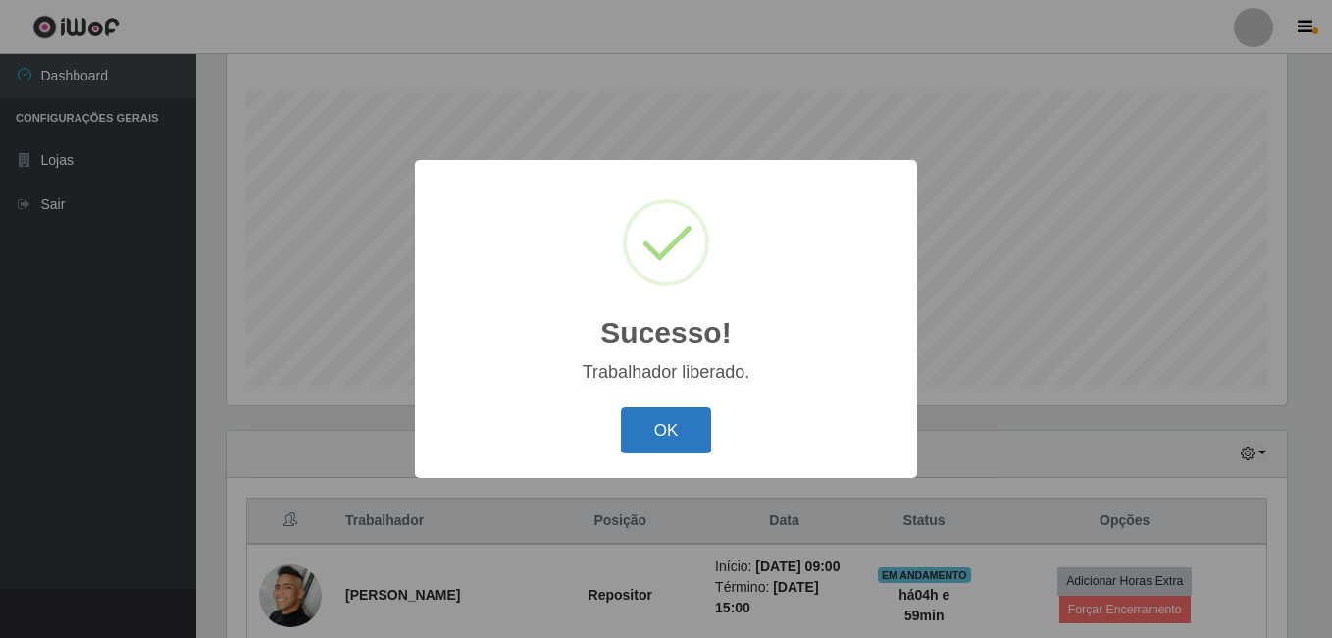
click at [680, 436] on button "OK" at bounding box center [666, 430] width 91 height 46
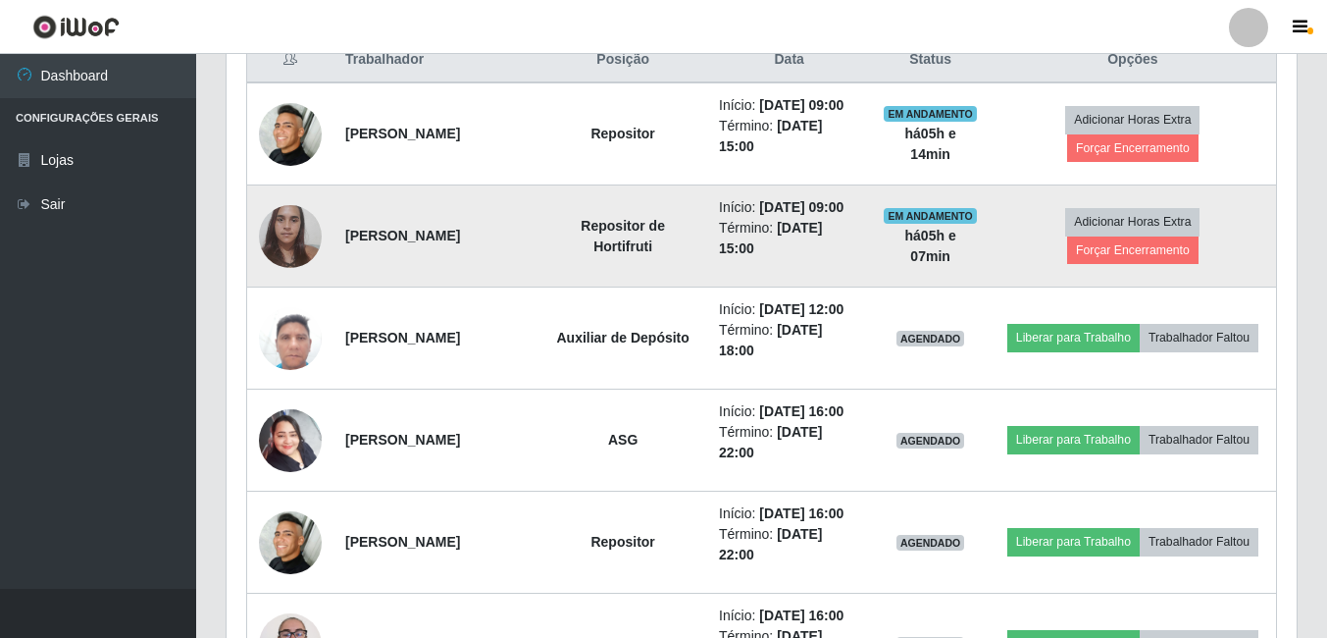
scroll to position [806, 0]
